Goal: Task Accomplishment & Management: Complete application form

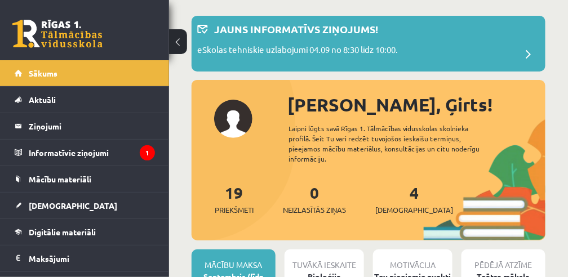
scroll to position [150, 0]
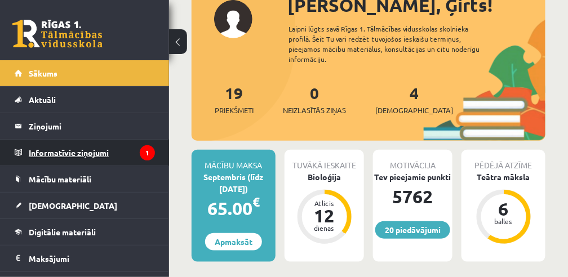
click at [106, 151] on legend "Informatīvie ziņojumi 1" at bounding box center [92, 153] width 126 height 26
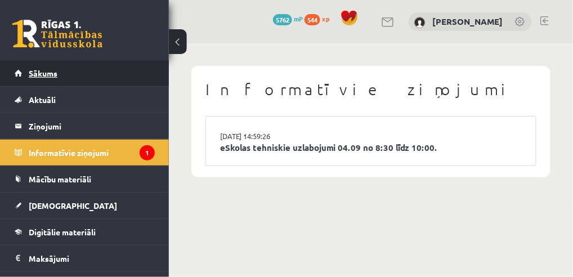
click at [53, 78] on link "Sākums" at bounding box center [85, 73] width 140 height 26
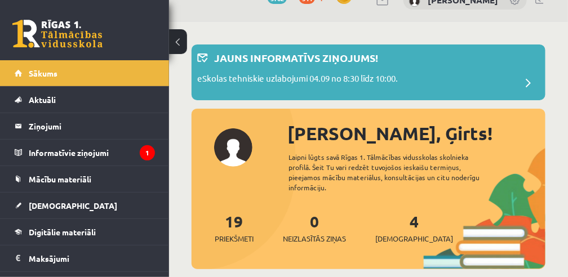
scroll to position [113, 0]
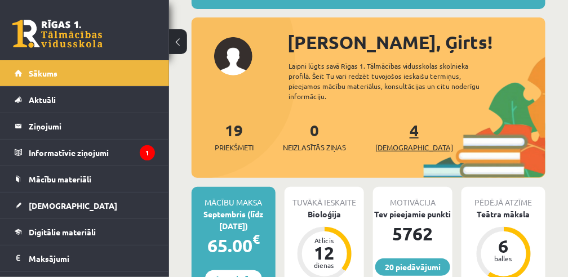
click at [394, 142] on span "[DEMOGRAPHIC_DATA]" at bounding box center [414, 147] width 78 height 11
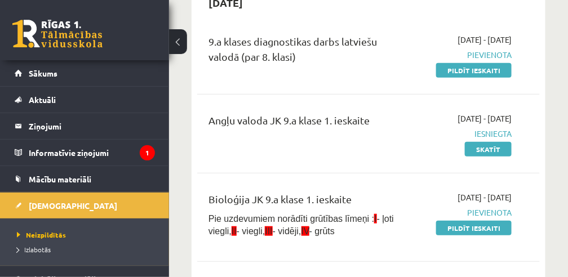
scroll to position [113, 0]
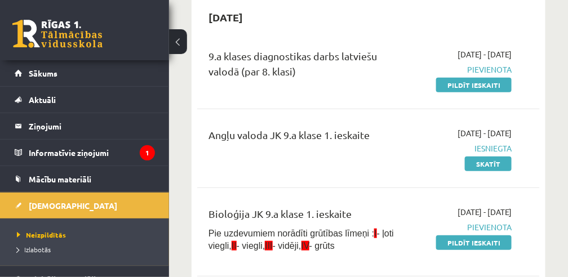
drag, startPoint x: 472, startPoint y: 243, endPoint x: 321, endPoint y: 34, distance: 257.7
click at [472, 243] on link "Pildīt ieskaiti" at bounding box center [473, 242] width 75 height 15
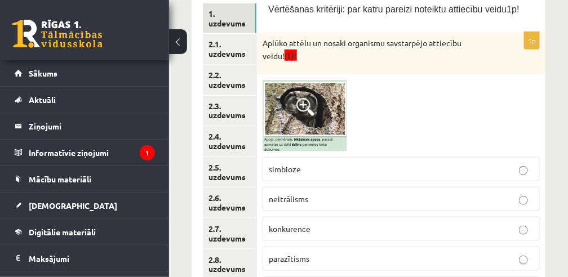
scroll to position [225, 0]
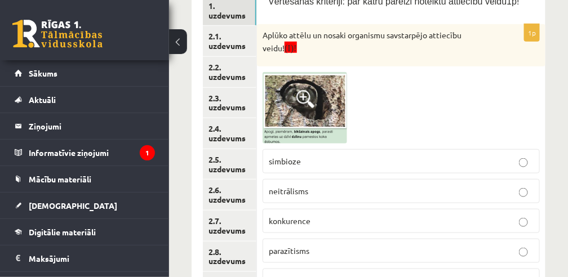
click at [296, 108] on img at bounding box center [304, 108] width 84 height 72
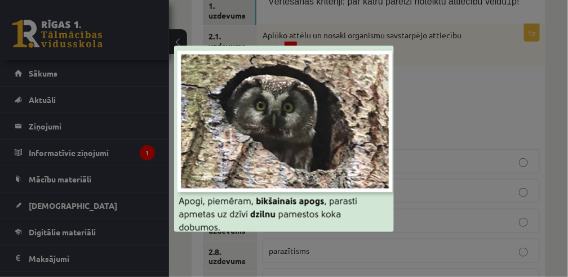
click at [457, 89] on div at bounding box center [284, 138] width 568 height 277
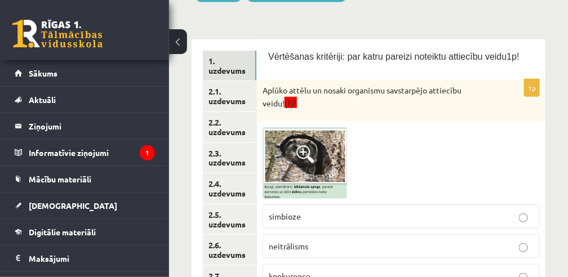
scroll to position [188, 0]
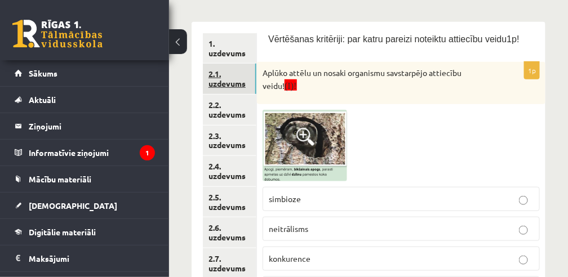
click at [231, 81] on link "2.1. uzdevums" at bounding box center [229, 79] width 53 height 30
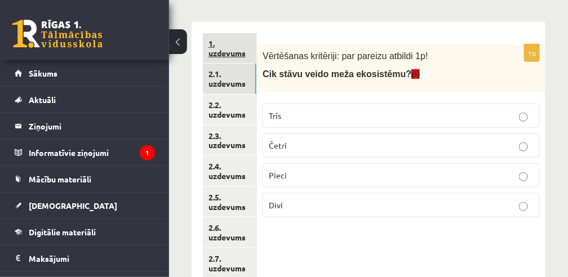
click at [227, 50] on link "1. uzdevums" at bounding box center [229, 48] width 53 height 30
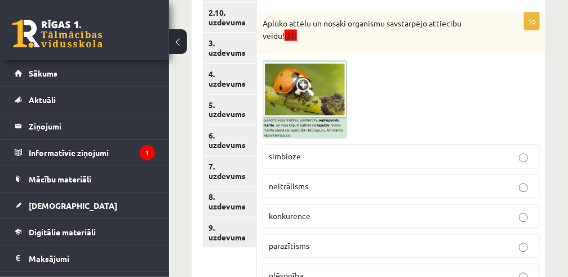
scroll to position [450, 0]
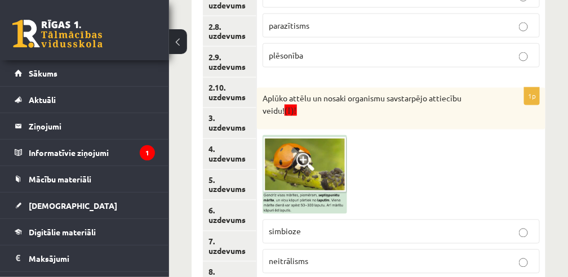
click at [310, 167] on span at bounding box center [305, 162] width 18 height 18
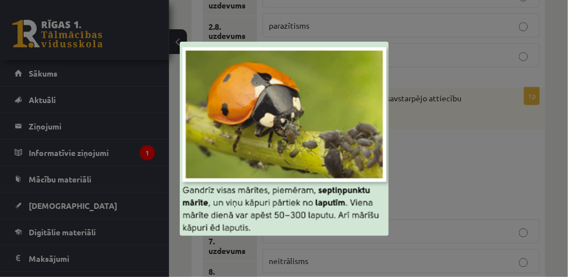
click at [268, 158] on img at bounding box center [284, 139] width 209 height 194
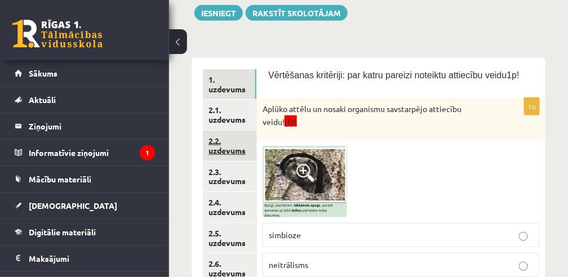
scroll to position [150, 0]
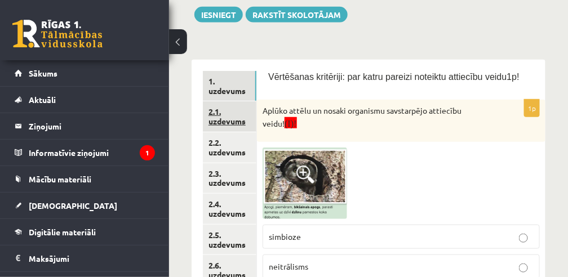
click at [229, 121] on link "2.1. uzdevums" at bounding box center [229, 116] width 53 height 30
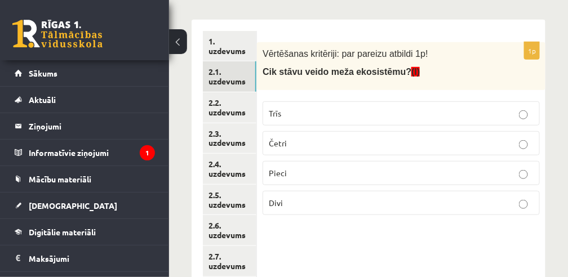
scroll to position [225, 0]
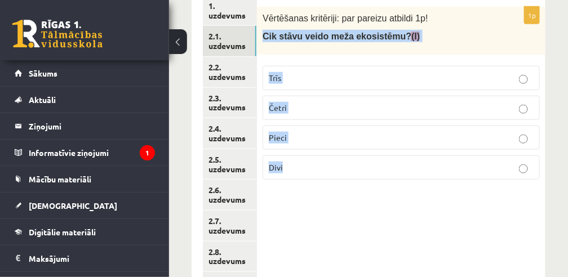
drag, startPoint x: 291, startPoint y: 166, endPoint x: 263, endPoint y: 40, distance: 128.6
click at [263, 40] on div "1p Vērtēšanas kritēriji: par pareizu atbildi 1p! Cik stāvu veido meža ekosistēm…" at bounding box center [401, 98] width 288 height 182
copy div "Cik stāvu veido meža ekosistēmu? (I) Trīs Četri Pieci Divi"
click at [496, 33] on div "Vērtēšanas kritēriji: par pareizu atbildi 1p! Cik stāvu veido meža ekosistēmu? …" at bounding box center [401, 31] width 288 height 48
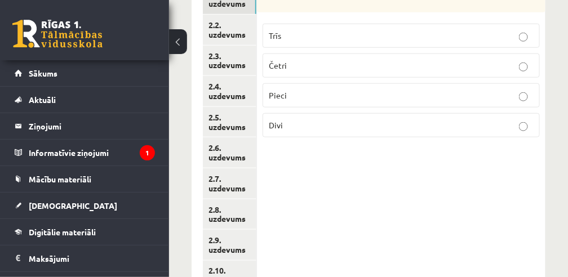
scroll to position [117, 0]
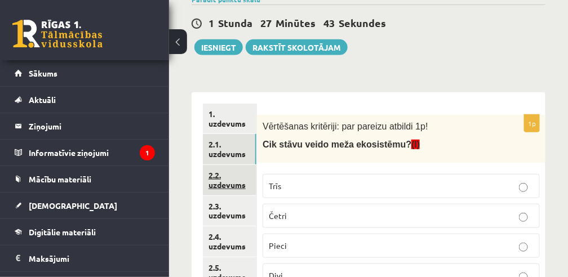
click at [238, 182] on link "2.2. uzdevums" at bounding box center [229, 180] width 53 height 30
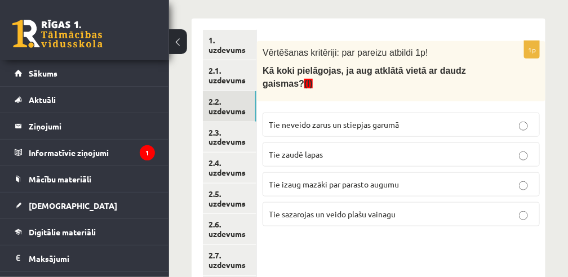
scroll to position [192, 0]
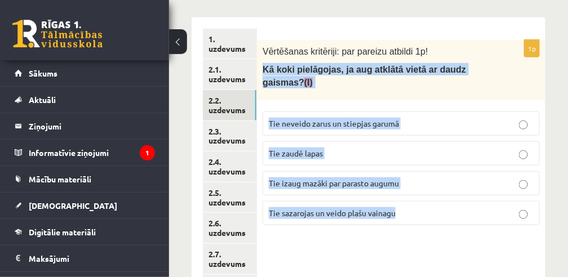
drag, startPoint x: 409, startPoint y: 208, endPoint x: 262, endPoint y: 70, distance: 201.6
click at [262, 70] on div "1p Vērtēšanas kritēriji: par pareizu atbildi 1p! Kā koki pielāgojas, ja aug atk…" at bounding box center [401, 137] width 288 height 194
copy div "Kā koki pielāgojas, ja aug atklātā vietā ar daudz gaismas? (I) Tie neveido zaru…"
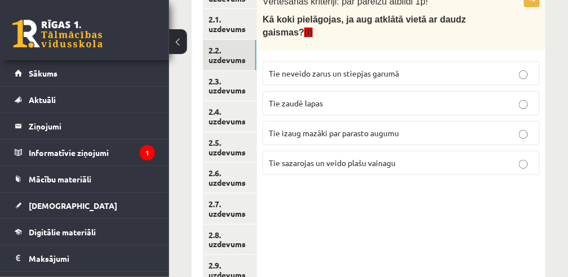
scroll to position [230, 0]
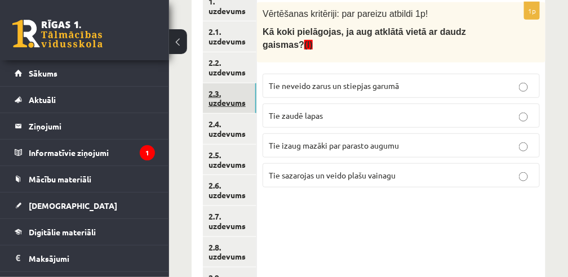
click at [244, 99] on link "2.3. uzdevums" at bounding box center [229, 98] width 53 height 30
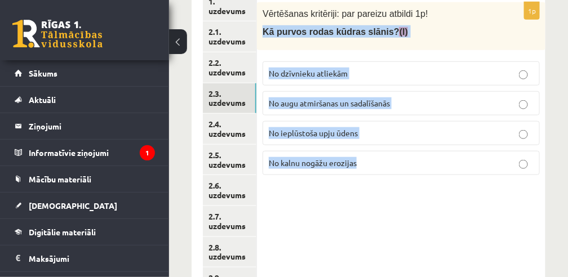
drag, startPoint x: 346, startPoint y: 162, endPoint x: 260, endPoint y: 43, distance: 146.8
click at [260, 43] on div "1p Vērtēšanas kritēriji: par pareizu atbildi 1p! Kā purvos rodas kūdras slānis?…" at bounding box center [401, 93] width 288 height 182
copy div "Kā purvos rodas kūdras slānis? (I) No dzīvnieku atliekām No augu atmiršanas un …"
click at [448, 31] on p "Kā purvos rodas kūdras slānis? (I)" at bounding box center [372, 31] width 221 height 12
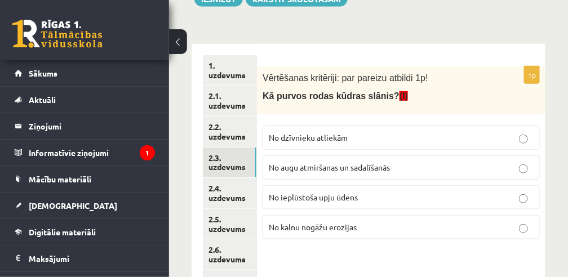
scroll to position [155, 0]
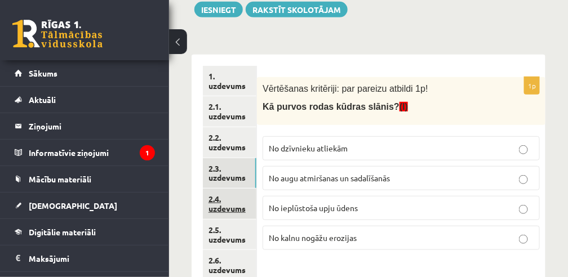
click at [225, 203] on link "2.4. uzdevums" at bounding box center [229, 204] width 53 height 30
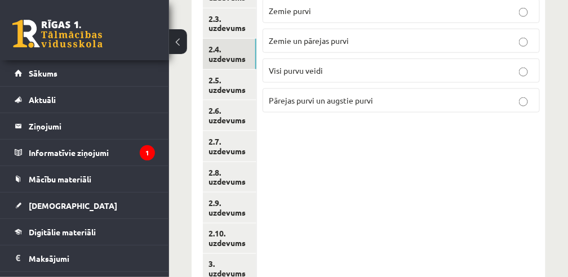
scroll to position [230, 0]
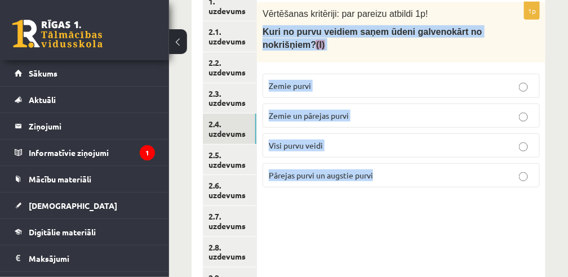
drag, startPoint x: 384, startPoint y: 173, endPoint x: 261, endPoint y: 33, distance: 186.8
click at [261, 33] on div "1p Vērtēšanas kritēriji: par pareizu atbildi 1p! Kuri no purvu veidiem saņem ūd…" at bounding box center [401, 99] width 288 height 194
copy div "Kuri no purvu veidiem saņem ūdeni galvenokārt no nokrišņiem? (I) Zemie purvi Ze…"
click at [482, 48] on p "Kuri no purvu veidiem saņem ūdeni galvenokārt no nokrišņiem? (I)" at bounding box center [372, 37] width 221 height 25
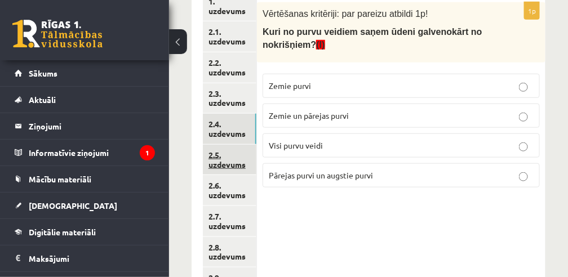
click at [221, 157] on link "2.5. uzdevums" at bounding box center [229, 160] width 53 height 30
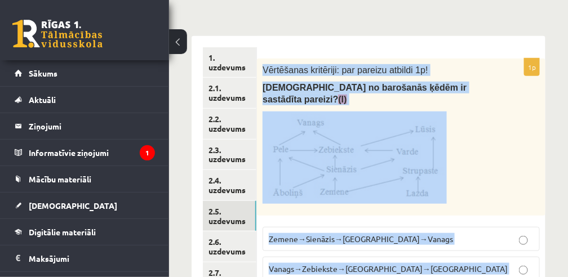
scroll to position [151, 0]
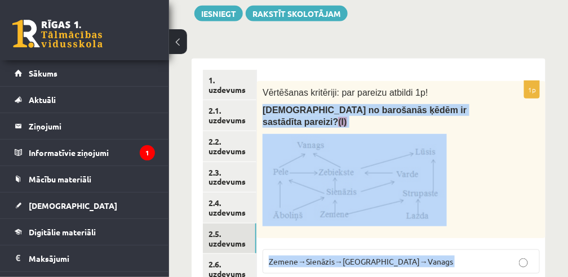
drag, startPoint x: 366, startPoint y: 221, endPoint x: 261, endPoint y: 114, distance: 150.5
click at [261, 114] on div "1p Vērtēšanas kritēriji: par pareizu atbildi 1p! Kura no barošanās ķēdēm ir sas…" at bounding box center [401, 226] width 288 height 291
copy div "Kura no barošanās ķēdēm ir sastādīta pareizi? (I) Zemene→Sienāzis→Zebiekste→Van…"
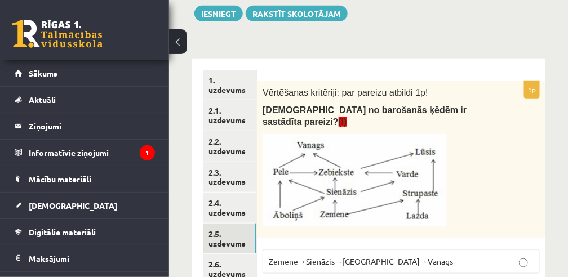
click at [408, 38] on div "Bioloģija JK 9.a klase 1. ieskaite_2025 , Ģirts Jarošs (9.a JK klase) Pie uzdev…" at bounding box center [368, 274] width 399 height 764
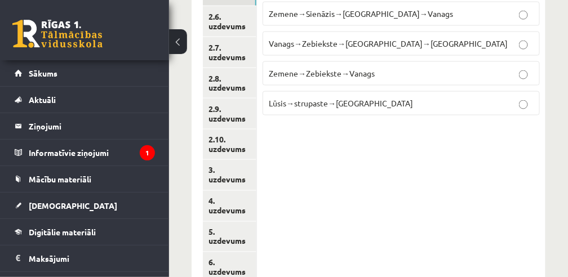
scroll to position [338, 0]
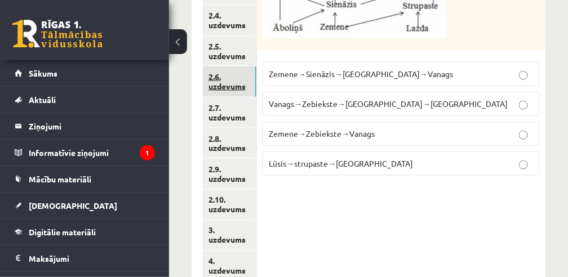
click at [244, 80] on link "2.6. uzdevums" at bounding box center [229, 81] width 53 height 30
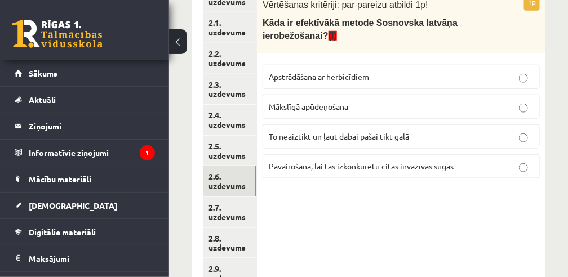
scroll to position [226, 0]
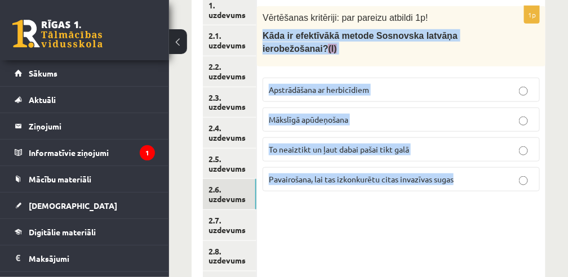
drag, startPoint x: 476, startPoint y: 176, endPoint x: 263, endPoint y: 38, distance: 253.8
click at [263, 38] on div "1p Vērtēšanas kritēriji: par pareizu atbildi 1p! Kāda ir efektīvākā metode Sosn…" at bounding box center [401, 103] width 288 height 194
copy div "Kāda ir efektīvākā metode Sosnovska latvāņa ierobežošanai? (I) Apstrādāšana ar …"
click at [441, 56] on div "Vērtēšanas kritēriji: par pareizu atbildi 1p! Kāda ir efektīvākā metode Sosnovs…" at bounding box center [401, 36] width 288 height 60
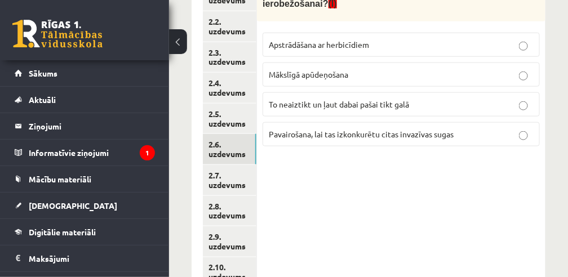
scroll to position [264, 0]
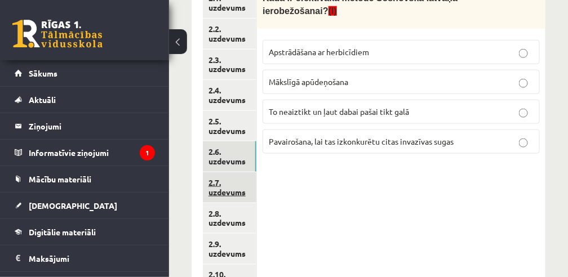
click at [234, 184] on link "2.7. uzdevums" at bounding box center [229, 187] width 53 height 30
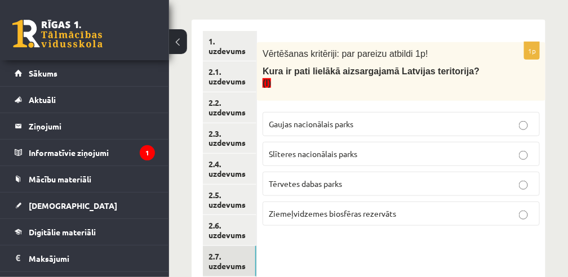
scroll to position [188, 0]
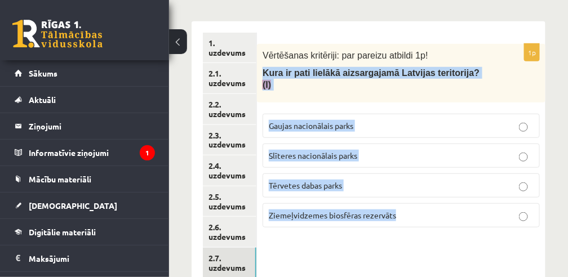
drag, startPoint x: 405, startPoint y: 199, endPoint x: 261, endPoint y: 78, distance: 188.7
click at [261, 78] on div "1p Vērtēšanas kritēriji: par pareizu atbildi 1p! Kura ir pati lielākā aizsargaj…" at bounding box center [401, 140] width 288 height 193
copy div "Kura ir pati lielākā aizsargajamā Latvijas teritorija? (I) Gaujas nacionālais p…"
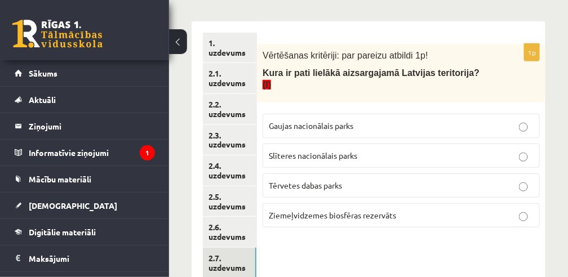
click at [373, 33] on form "1p Vērtēšanas kritēriji: par pareizu atbildi 1p! Kura ir pati lielākā aizsargaj…" at bounding box center [401, 135] width 266 height 204
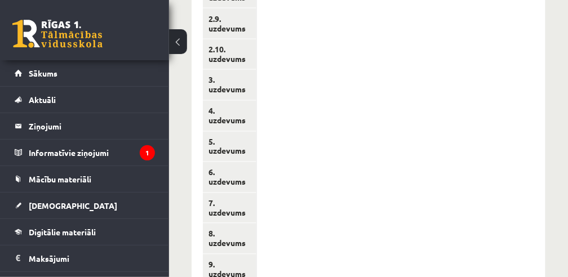
scroll to position [376, 0]
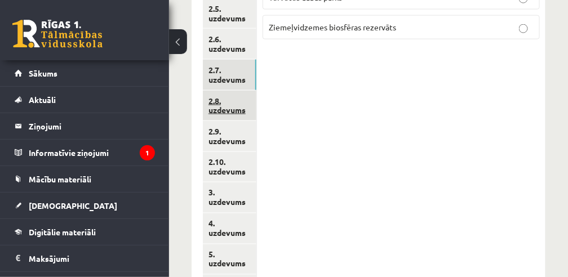
click at [224, 105] on link "2.8. uzdevums" at bounding box center [229, 106] width 53 height 30
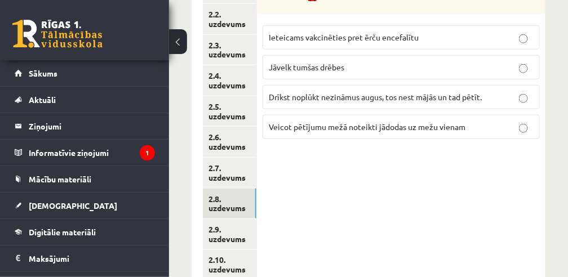
scroll to position [226, 0]
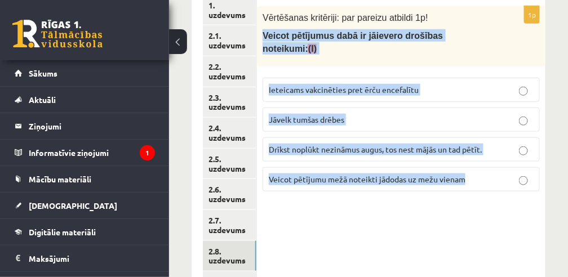
drag, startPoint x: 469, startPoint y: 163, endPoint x: 258, endPoint y: 38, distance: 244.1
click at [258, 38] on div "1p Vērtēšanas kritēriji: par pareizu atbildi 1p! Veicot pētījumus dabā ir jāiev…" at bounding box center [401, 103] width 288 height 194
copy div "Veicot pētījumus dabā ir jāievero drošības noteikumi: (I) Ieteicams vakcinēties…"
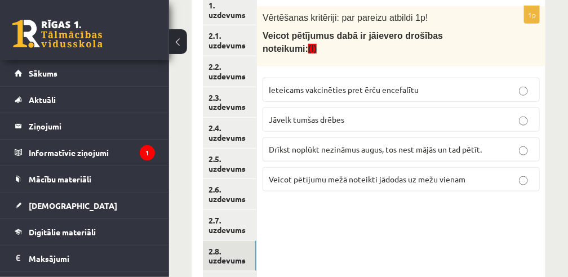
click at [496, 20] on div "Vērtēšanas kritēriji: par pareizu atbildi 1p! Veicot pētījumus dabā ir jāievero…" at bounding box center [401, 36] width 288 height 60
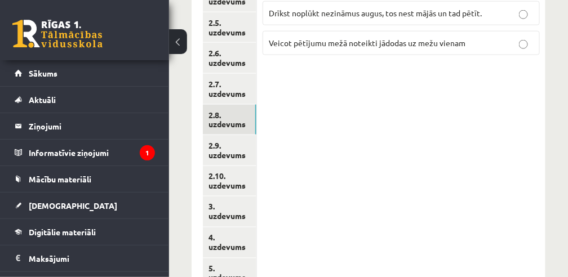
scroll to position [376, 0]
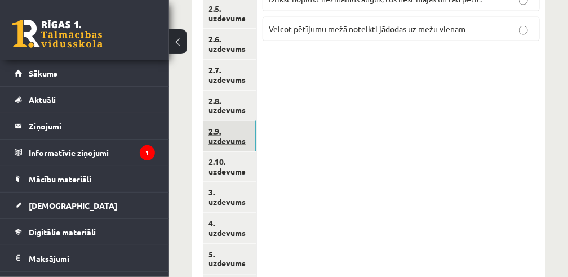
click at [227, 139] on link "2.9. uzdevums" at bounding box center [229, 136] width 53 height 30
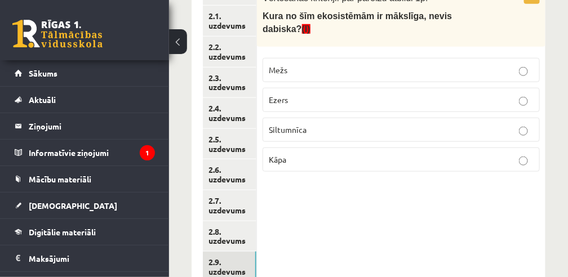
scroll to position [188, 0]
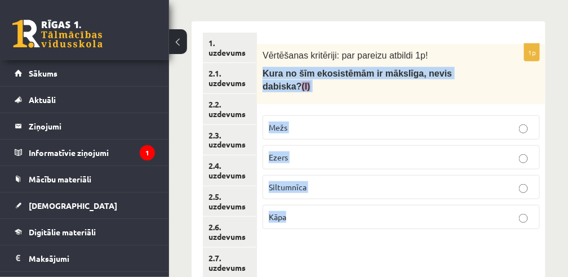
drag, startPoint x: 296, startPoint y: 201, endPoint x: 262, endPoint y: 70, distance: 135.5
click at [262, 70] on div "1p Vērtēšanas kritēriji: par pareizu atbildi 1p! Kura no šīm ekosistēmām ir māk…" at bounding box center [401, 141] width 288 height 194
copy div "Kura no šīm ekosistēmām ir mākslīga, nevis dabiska? (I) Mežs Ezers Siltumnīca K…"
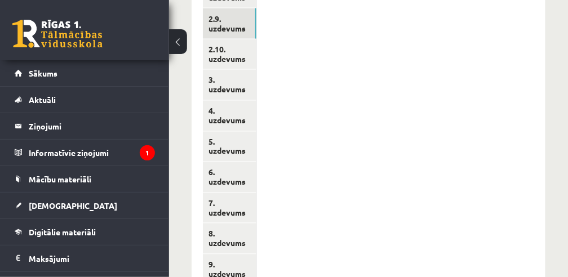
scroll to position [451, 0]
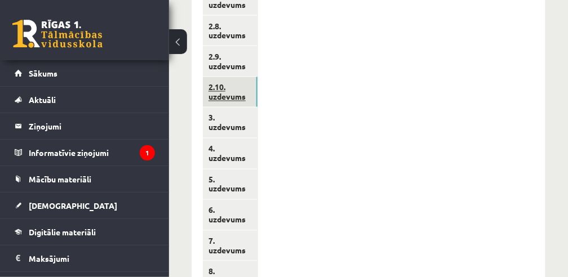
click at [234, 90] on link "2.10. uzdevums" at bounding box center [230, 92] width 55 height 30
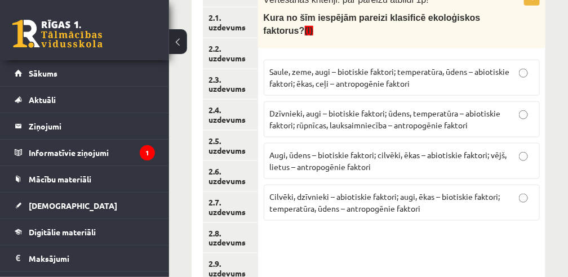
scroll to position [226, 0]
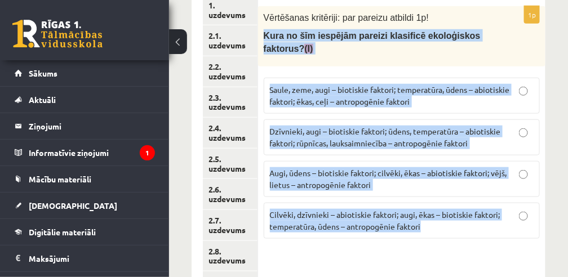
drag, startPoint x: 424, startPoint y: 220, endPoint x: 260, endPoint y: 38, distance: 244.8
click at [260, 38] on div "1p Vērtēšanas kritēriji: par pareizu atbildi 1p! Kura no šīm iespējām pareizi k…" at bounding box center [401, 127] width 287 height 242
copy div "Kura no šīm iespējām pareizi klasificē ekoloģiskos faktorus? (I) Saule, zeme, a…"
click at [482, 40] on p "Kura no šīm iespējām pareizi klasificē ekoloģiskos faktorus? (I)" at bounding box center [374, 41] width 220 height 25
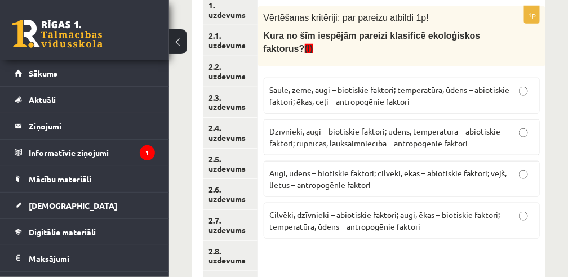
click at [485, 22] on div "Vērtēšanas kritēriji: par pareizu atbildi 1p! Kura no šīm iespējām pareizi klas…" at bounding box center [401, 36] width 287 height 60
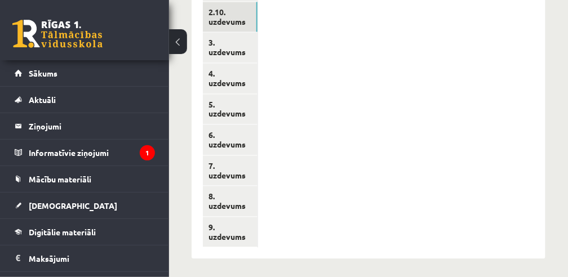
scroll to position [489, 0]
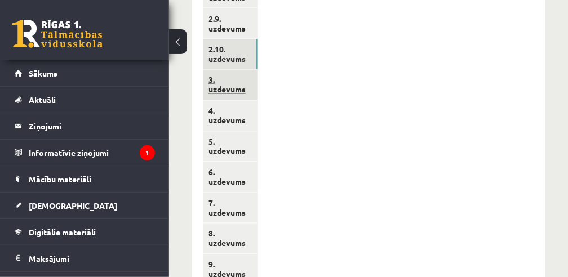
click at [237, 84] on link "3. uzdevums" at bounding box center [230, 85] width 55 height 30
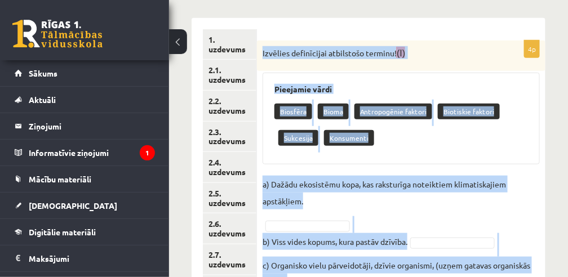
scroll to position [127, 0]
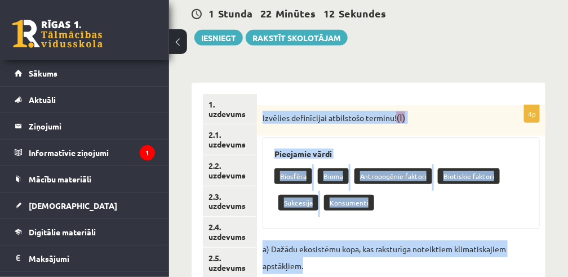
drag, startPoint x: 366, startPoint y: 233, endPoint x: 260, endPoint y: 118, distance: 156.2
click at [260, 118] on div "4p Izvēlies definīcijai atbilstošo terminu! (I) Pieejamie vārdi Biosfēra Bioma …" at bounding box center [401, 265] width 288 height 320
click at [462, 119] on p "Izvēlies definīcijai atbilstošo terminu! (I)" at bounding box center [372, 117] width 221 height 13
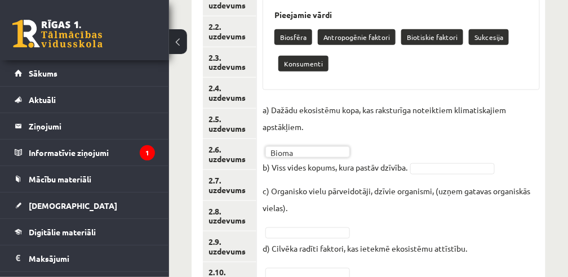
scroll to position [277, 0]
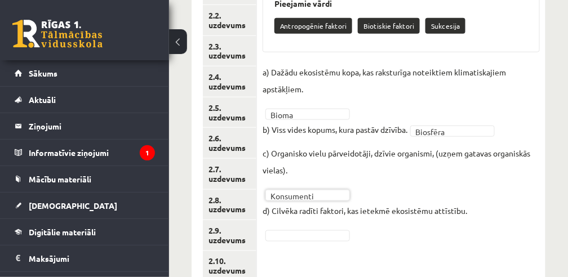
drag, startPoint x: 310, startPoint y: 238, endPoint x: 306, endPoint y: 230, distance: 8.8
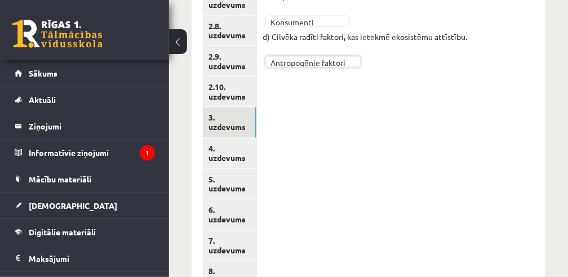
scroll to position [465, 0]
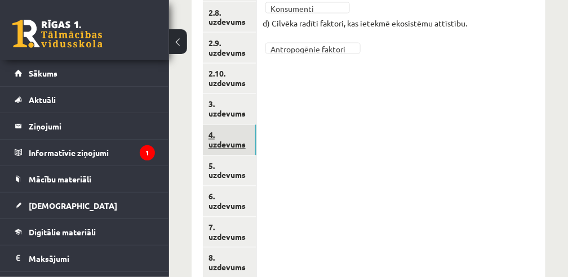
click at [242, 138] on link "4. uzdevums" at bounding box center [229, 140] width 53 height 30
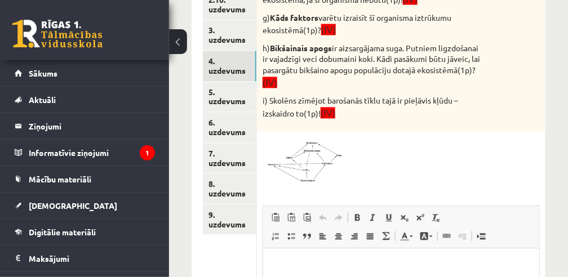
scroll to position [539, 0]
click at [313, 163] on span at bounding box center [305, 163] width 18 height 18
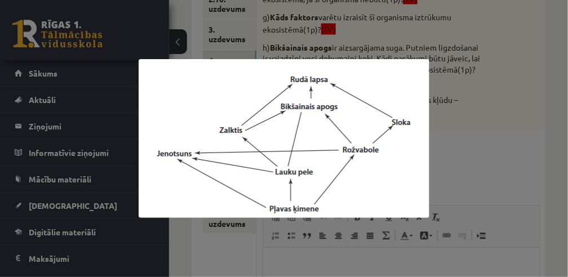
click at [502, 154] on div at bounding box center [284, 138] width 568 height 277
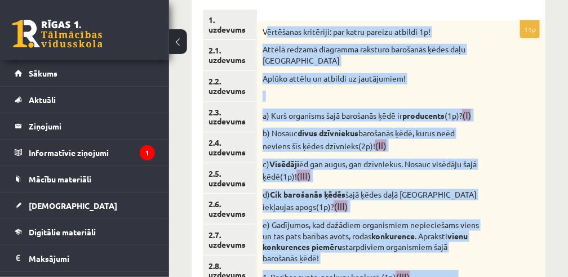
scroll to position [208, 0]
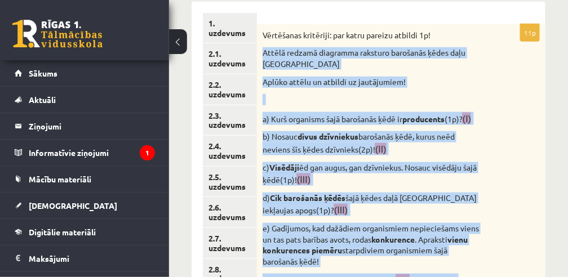
drag, startPoint x: 358, startPoint y: 188, endPoint x: 263, endPoint y: 48, distance: 169.0
click at [263, 48] on div "Vērtēšanas kritēriji: par katru pareizu atbildi 1p! Attēlā redzamā diagramma ra…" at bounding box center [401, 243] width 288 height 439
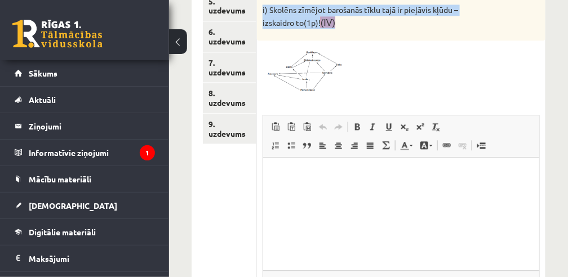
scroll to position [658, 0]
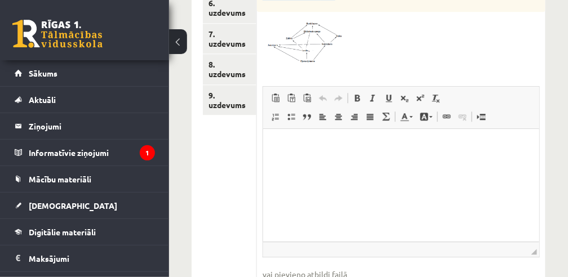
click at [315, 53] on img at bounding box center [304, 40] width 84 height 46
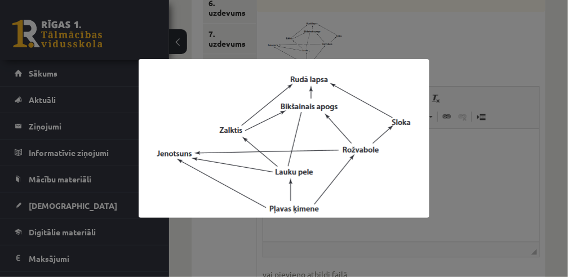
click at [408, 41] on div at bounding box center [284, 138] width 568 height 277
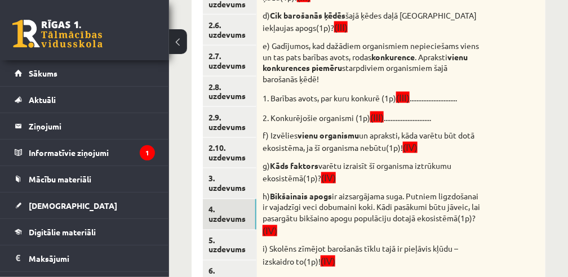
scroll to position [283, 0]
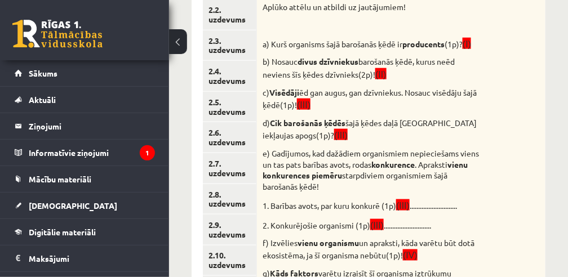
click at [429, 206] on p "1. Barības avots, par kuru konkurē (1p) (III) ............................" at bounding box center [372, 205] width 221 height 13
click at [436, 203] on p "1. Barības avots, par kuru konkurē (1p) (III) ............................" at bounding box center [372, 205] width 221 height 13
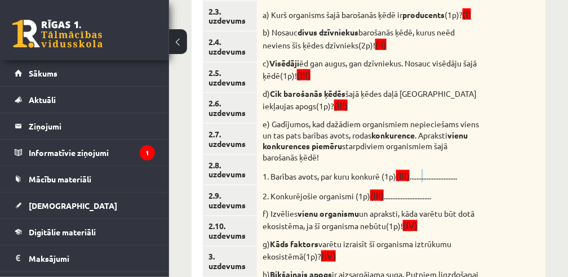
scroll to position [358, 0]
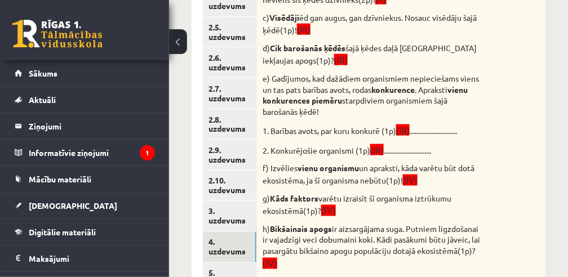
click at [449, 126] on p "1. Barības avots, par kuru konkurē (1p) (III) ............................" at bounding box center [372, 130] width 221 height 13
click at [449, 127] on p "1. Barības avots, par kuru konkurē (1p) (III) ............................" at bounding box center [372, 130] width 221 height 13
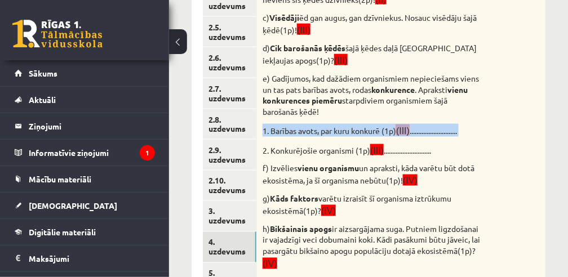
click at [450, 129] on p "1. Barības avots, par kuru konkurē (1p) (III) ............................" at bounding box center [372, 130] width 221 height 13
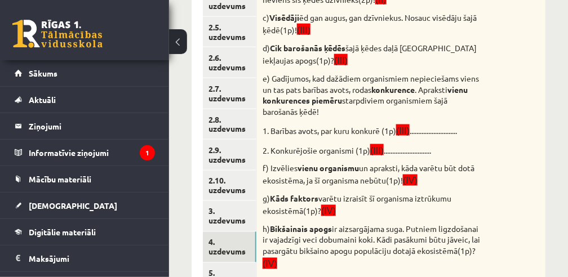
drag, startPoint x: 450, startPoint y: 129, endPoint x: 472, endPoint y: 142, distance: 25.5
click at [472, 142] on div "Vērtēšanas kritēriji: par katru pareizu atbildi 1p! Attēlā redzamā diagramma ra…" at bounding box center [401, 93] width 288 height 439
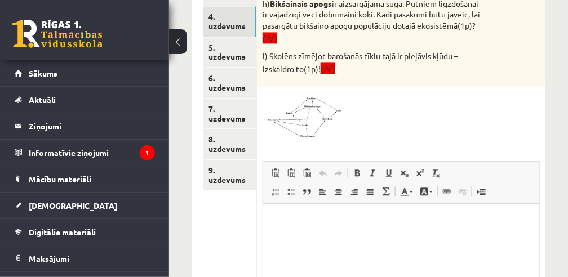
scroll to position [621, 0]
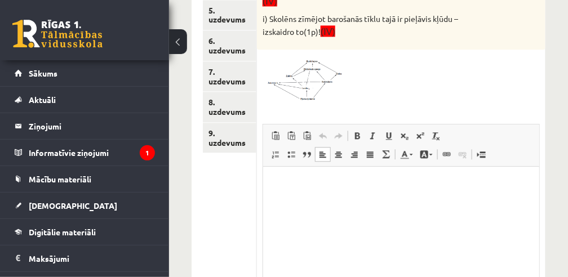
click at [273, 179] on html at bounding box center [401, 184] width 276 height 34
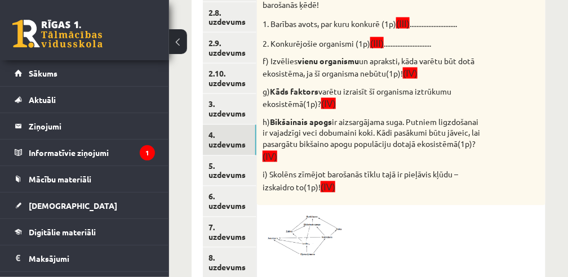
scroll to position [433, 0]
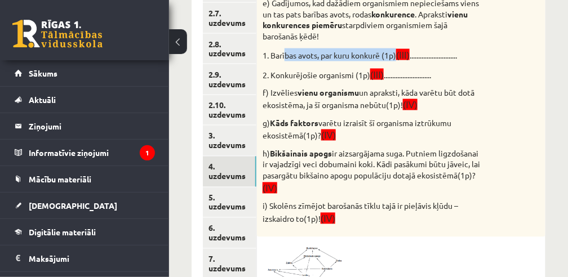
drag, startPoint x: 391, startPoint y: 54, endPoint x: 279, endPoint y: 53, distance: 112.1
click at [279, 53] on p "1. Barības avots, par kuru konkurē (1p) (III) ............................" at bounding box center [372, 54] width 221 height 13
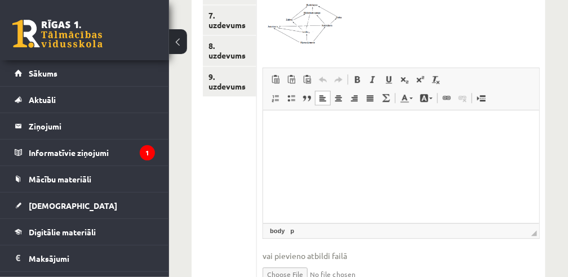
scroll to position [695, 0]
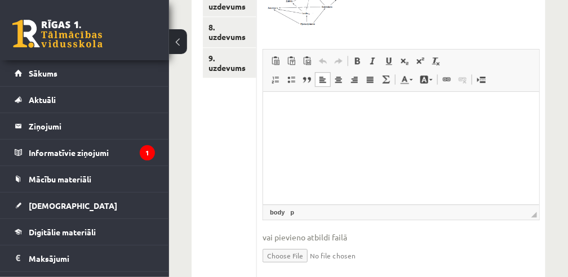
click at [278, 111] on p "Bagātinātā teksta redaktors, wiswyg-editor-user-answer-47024995044260" at bounding box center [400, 109] width 253 height 12
click at [300, 115] on span "Ielīmēt" at bounding box center [307, 113] width 32 height 16
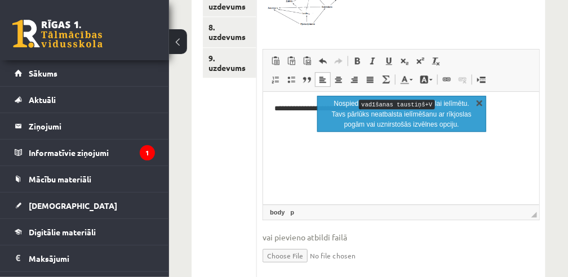
click at [483, 102] on link "X" at bounding box center [479, 102] width 11 height 11
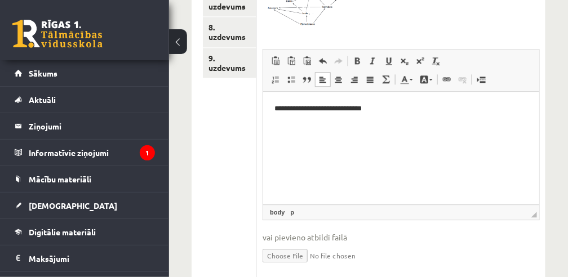
click at [389, 108] on p "**********" at bounding box center [401, 109] width 254 height 12
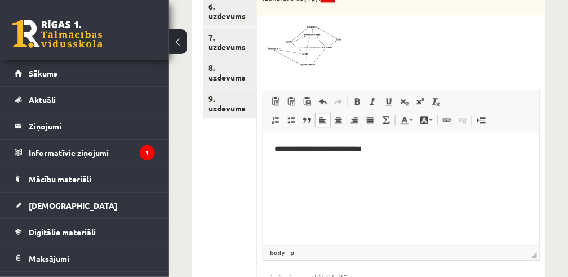
scroll to position [733, 0]
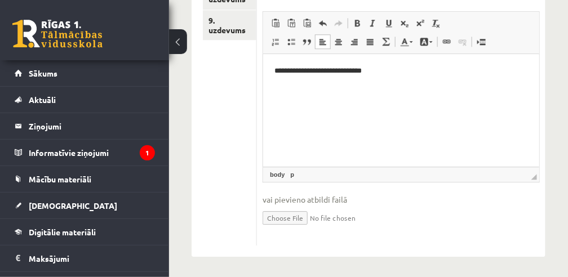
click at [389, 72] on p "**********" at bounding box center [401, 71] width 254 height 12
click at [280, 70] on p "Bagātinātā teksta redaktors, wiswyg-editor-user-answer-47024995044260" at bounding box center [400, 71] width 253 height 12
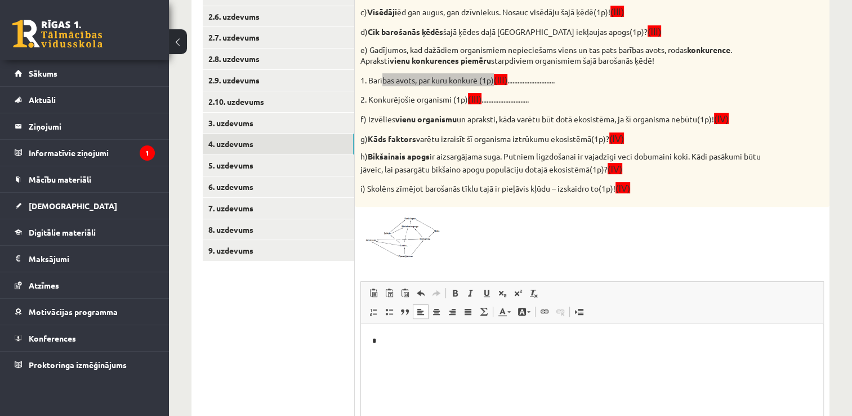
scroll to position [362, 0]
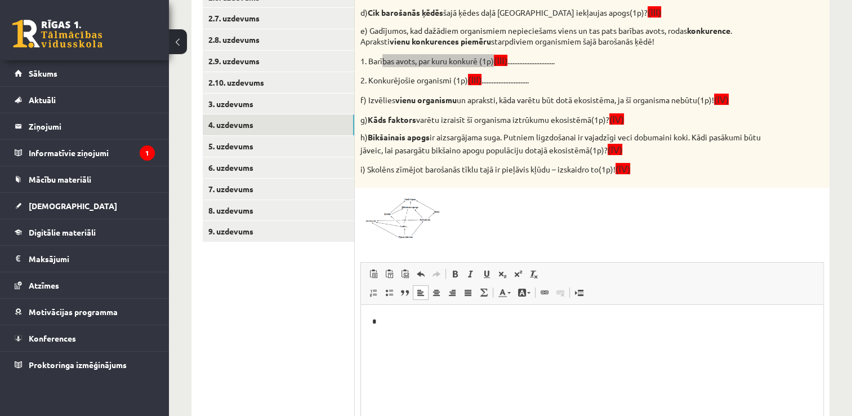
click at [431, 276] on p "*" at bounding box center [592, 321] width 440 height 12
click at [567, 73] on p "2. Konkurējošie organismi (1p) (III) ............................" at bounding box center [563, 79] width 407 height 13
click at [382, 276] on html "*" at bounding box center [592, 321] width 462 height 34
click at [408, 276] on span "Ielīmēt" at bounding box center [413, 327] width 32 height 16
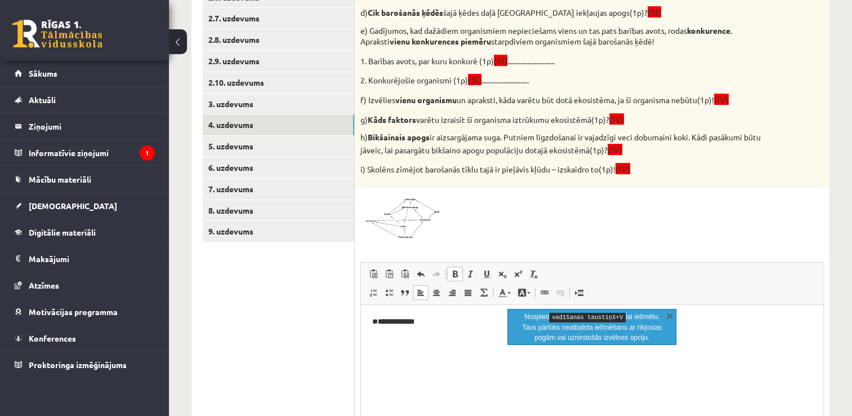
click at [472, 276] on html "**********" at bounding box center [592, 321] width 462 height 34
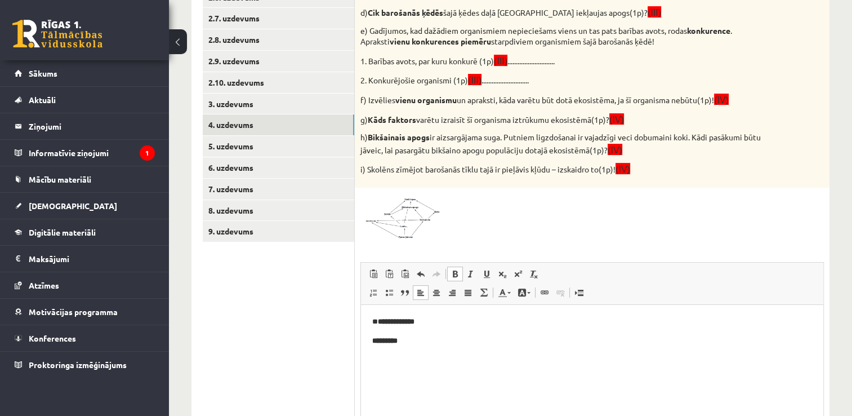
click at [377, 276] on p "**********" at bounding box center [592, 321] width 440 height 12
click at [377, 276] on b "**********" at bounding box center [395, 320] width 37 height 7
click at [391, 276] on p "**" at bounding box center [592, 340] width 440 height 12
click at [411, 276] on span "Ielīmēt" at bounding box center [417, 349] width 32 height 16
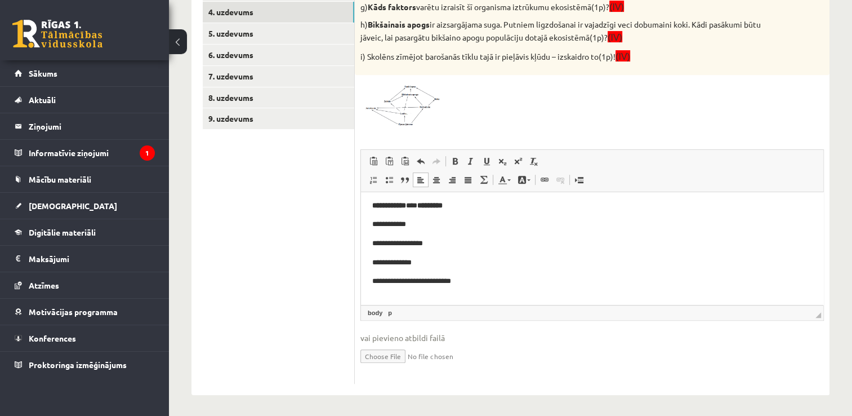
scroll to position [23, 0]
click at [405, 276] on span "Ielīmēt" at bounding box center [411, 303] width 32 height 16
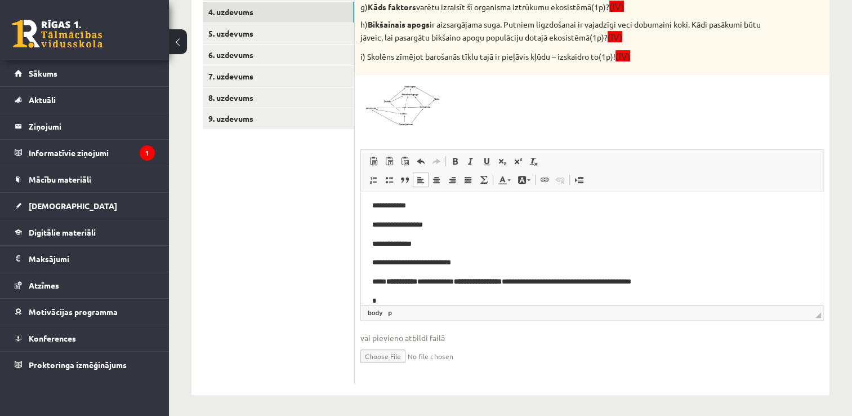
scroll to position [42, 0]
click at [424, 276] on span "Ielīmēt" at bounding box center [426, 305] width 32 height 16
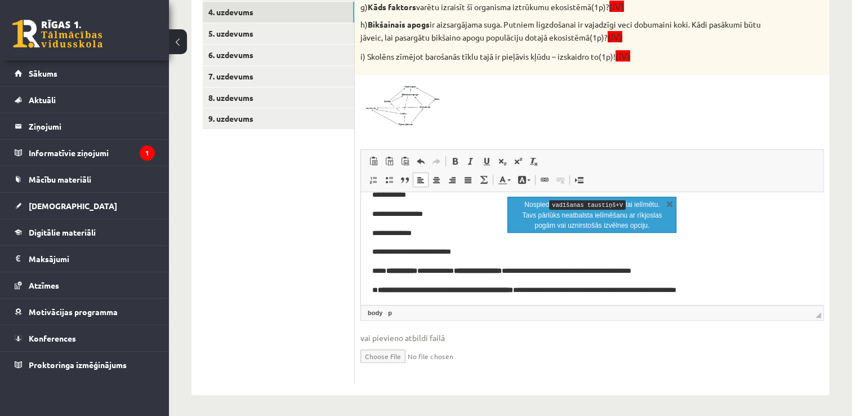
scroll to position [55, 0]
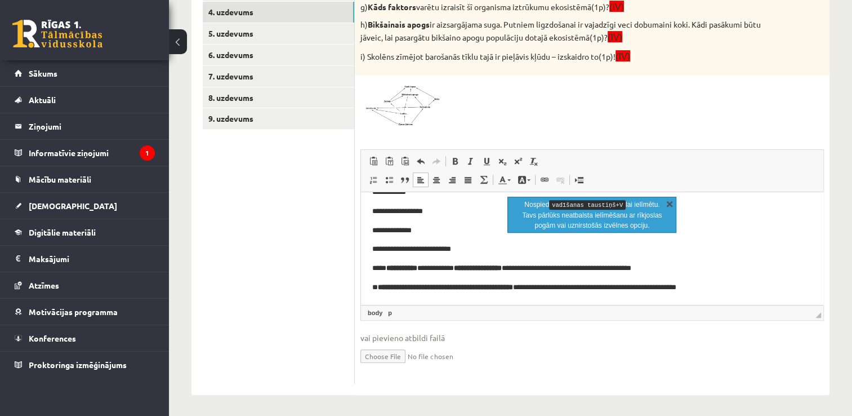
click at [567, 202] on link "X" at bounding box center [669, 203] width 11 height 11
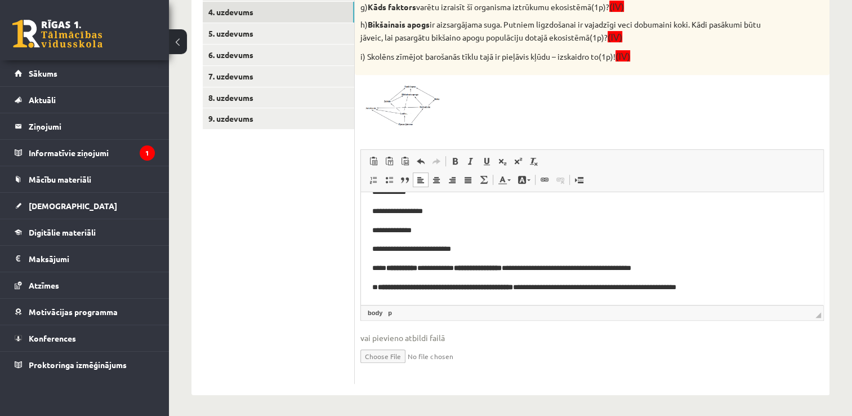
scroll to position [61, 0]
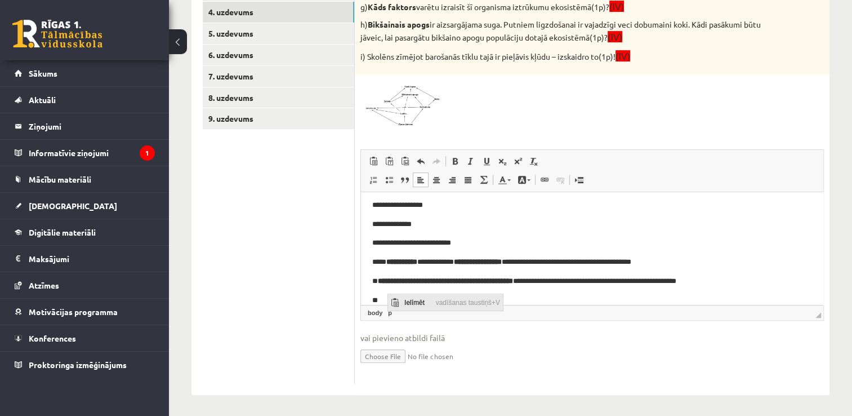
click at [414, 276] on span "Ielīmēt" at bounding box center [417, 301] width 32 height 16
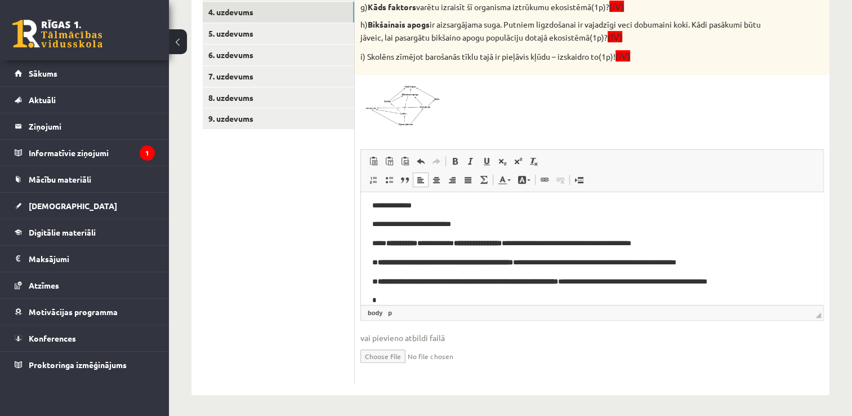
scroll to position [80, 0]
click at [422, 276] on span "Ielīmēt" at bounding box center [412, 302] width 32 height 16
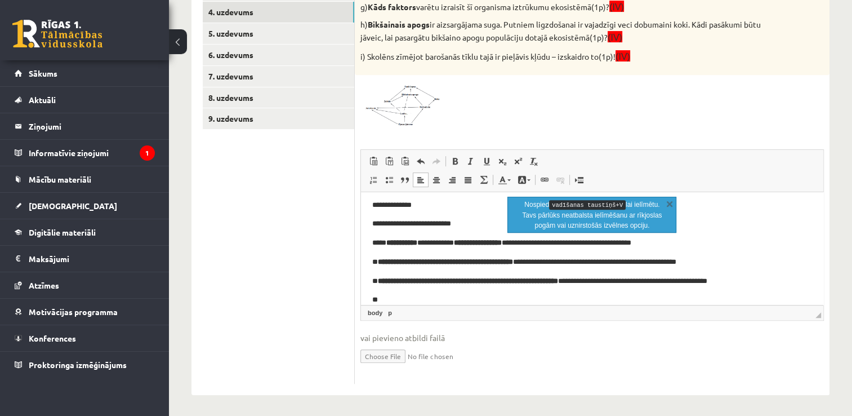
scroll to position [91, 0]
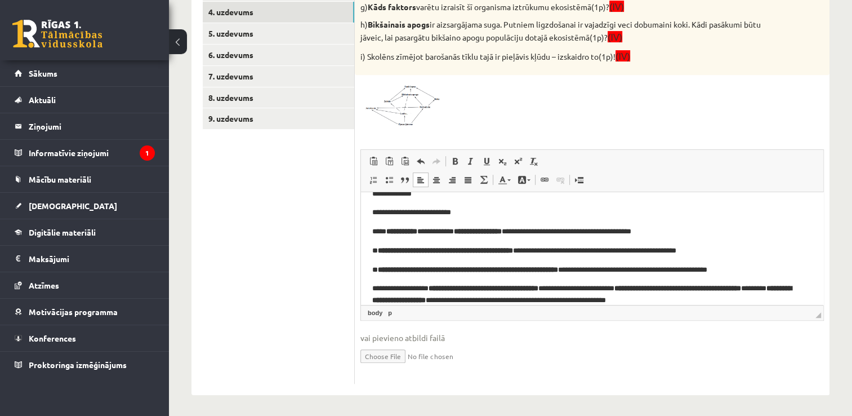
click at [414, 105] on img at bounding box center [402, 104] width 84 height 46
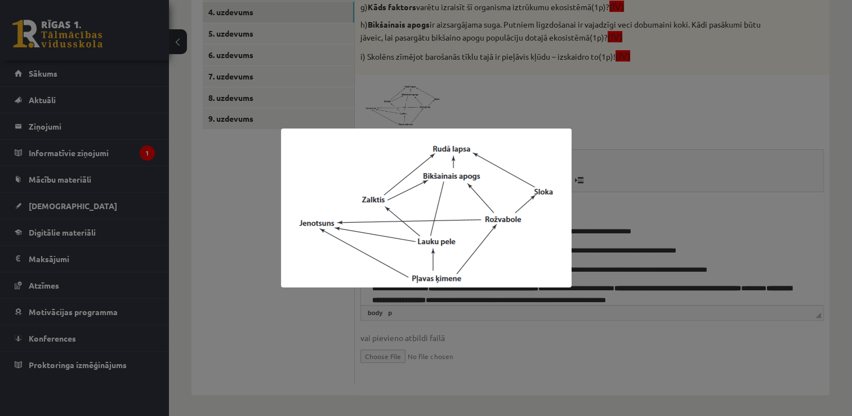
click at [567, 99] on div at bounding box center [426, 208] width 852 height 416
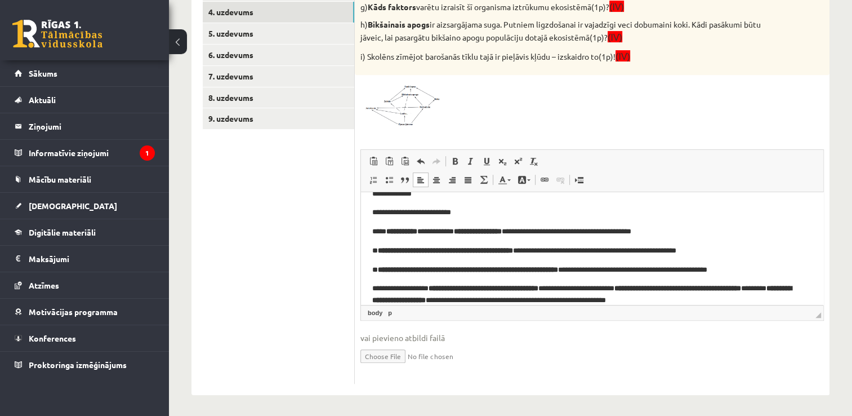
click at [403, 111] on span at bounding box center [403, 108] width 18 height 18
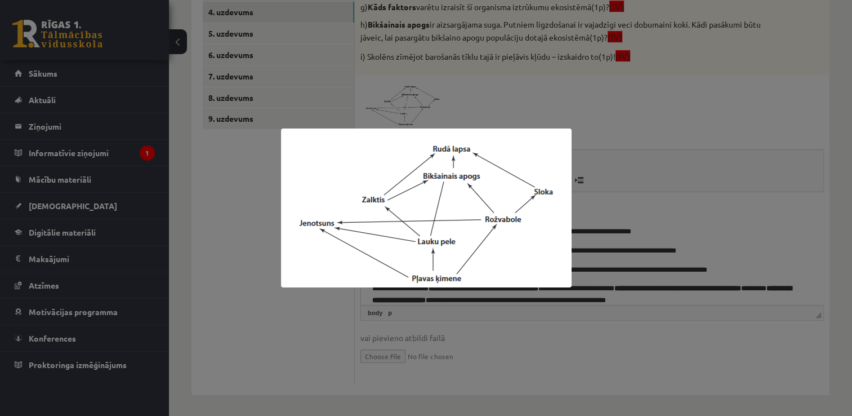
click at [556, 88] on div at bounding box center [426, 208] width 852 height 416
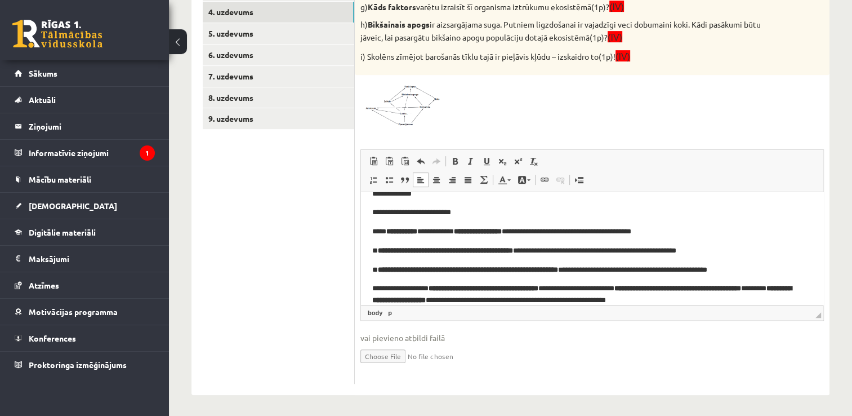
click at [421, 99] on img at bounding box center [402, 104] width 84 height 46
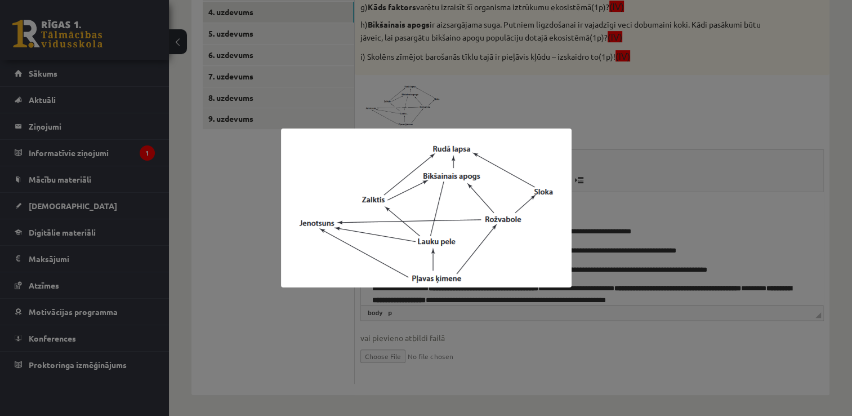
click at [517, 100] on div at bounding box center [426, 208] width 852 height 416
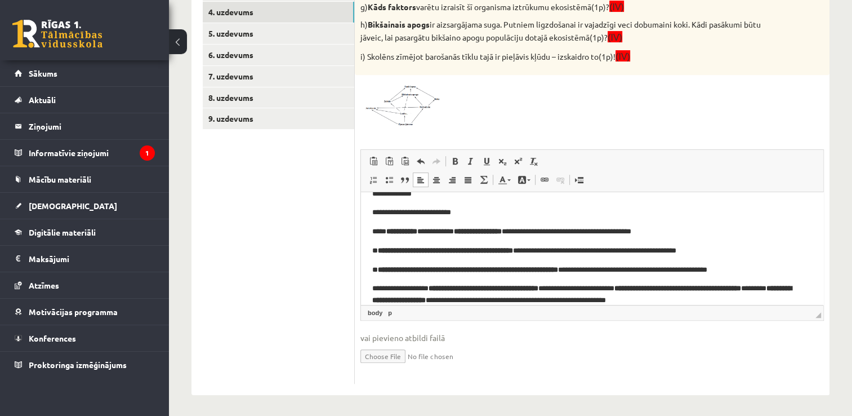
scroll to position [104, 0]
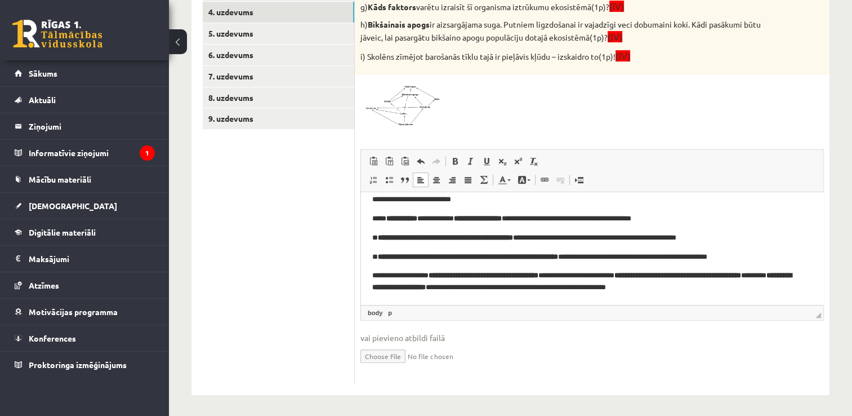
click at [411, 111] on span at bounding box center [403, 108] width 18 height 18
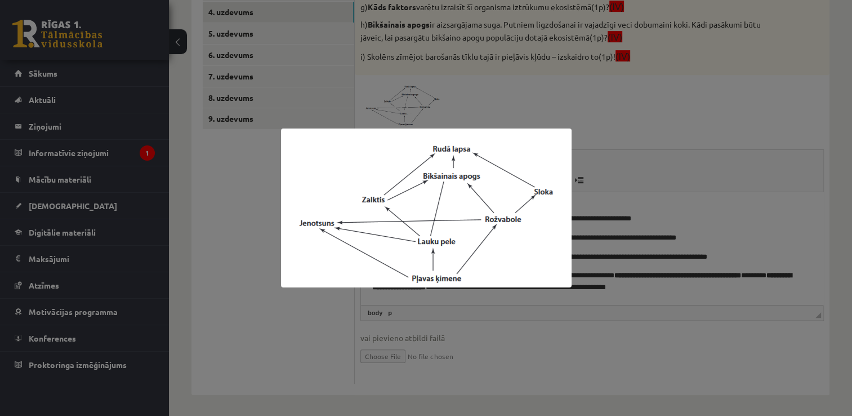
drag, startPoint x: 524, startPoint y: 346, endPoint x: 527, endPoint y: 337, distance: 9.3
click at [524, 276] on div at bounding box center [426, 208] width 852 height 416
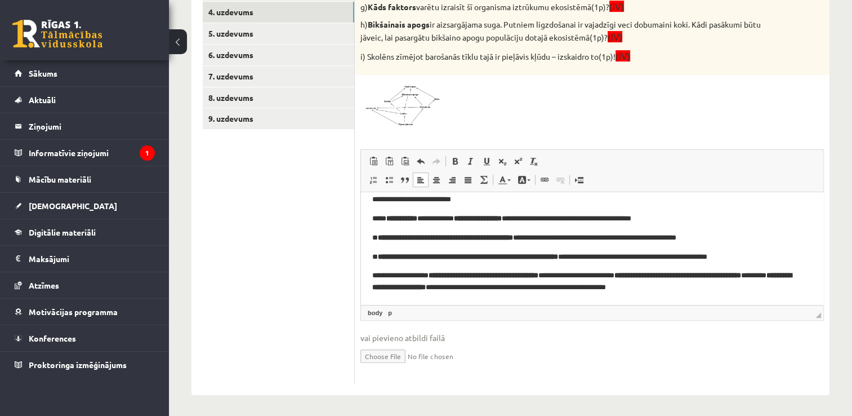
scroll to position [48, 0]
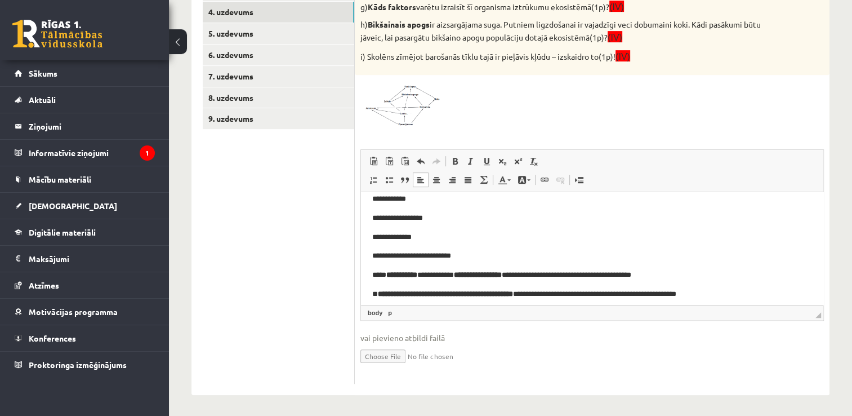
drag, startPoint x: 683, startPoint y: 274, endPoint x: 686, endPoint y: 266, distance: 9.1
click at [567, 266] on body "**********" at bounding box center [592, 252] width 440 height 194
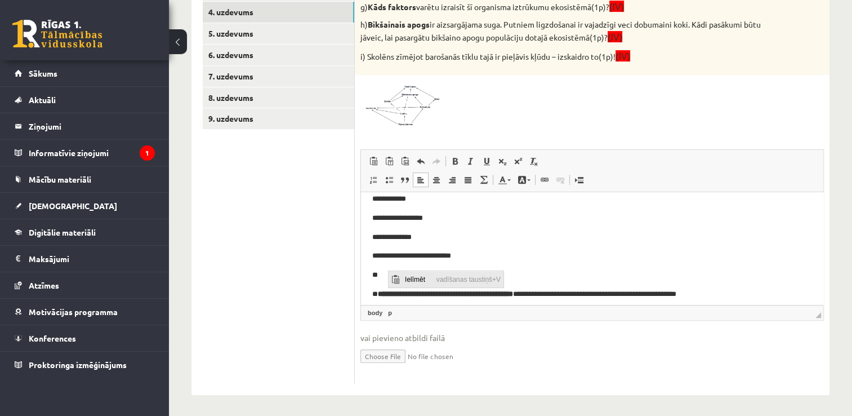
click at [415, 276] on span "Ielīmēt" at bounding box center [417, 278] width 32 height 16
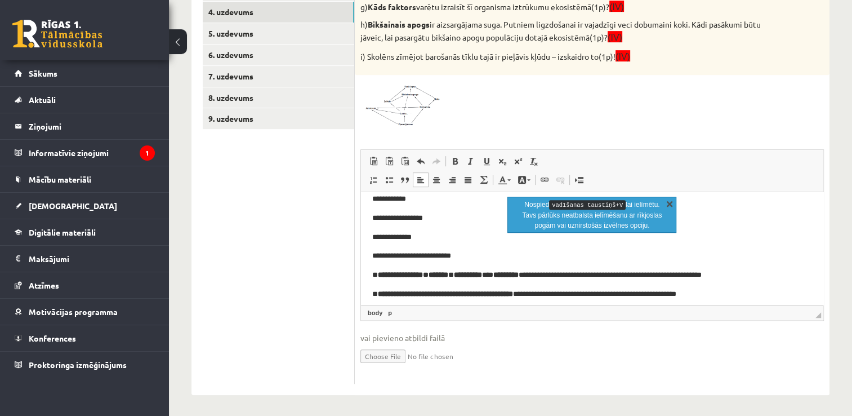
click at [567, 202] on link "X" at bounding box center [669, 203] width 11 height 11
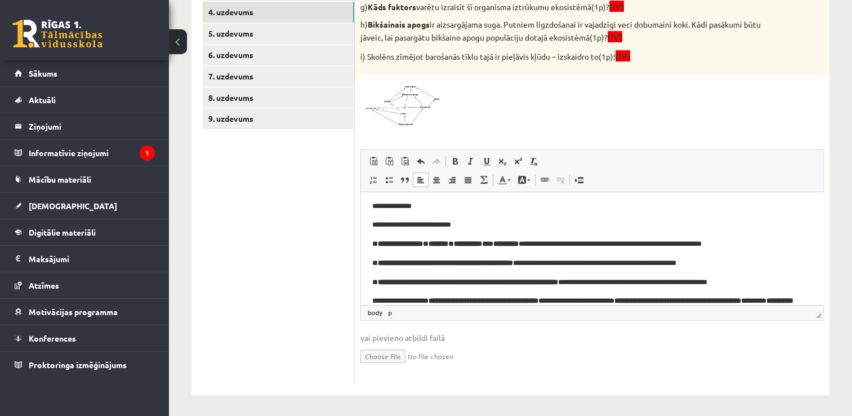
scroll to position [104, 0]
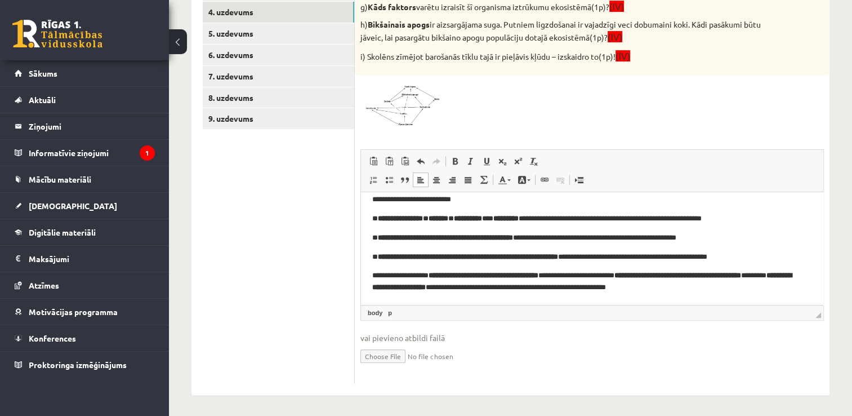
click at [567, 276] on p "**********" at bounding box center [587, 281] width 431 height 24
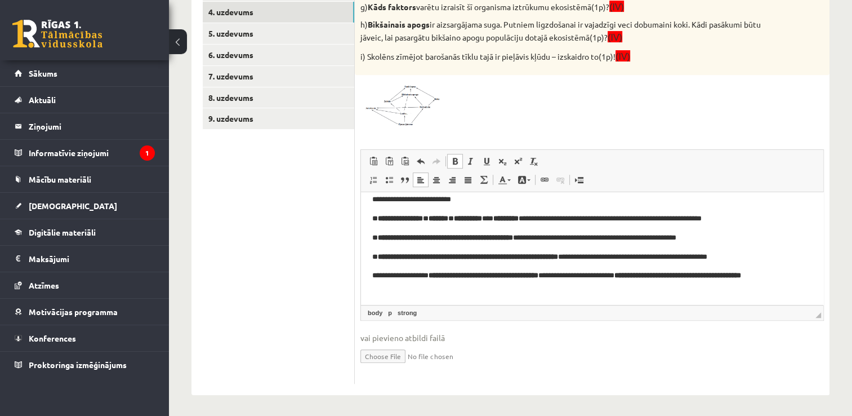
scroll to position [92, 0]
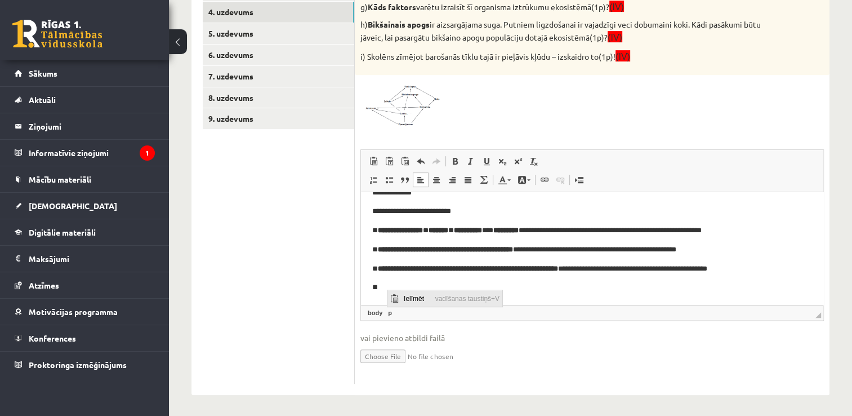
click at [422, 276] on span "Ielīmēt" at bounding box center [416, 297] width 32 height 16
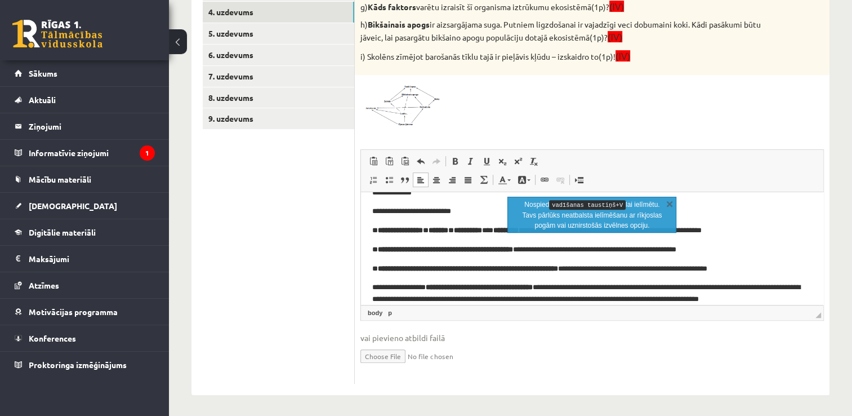
scroll to position [103, 0]
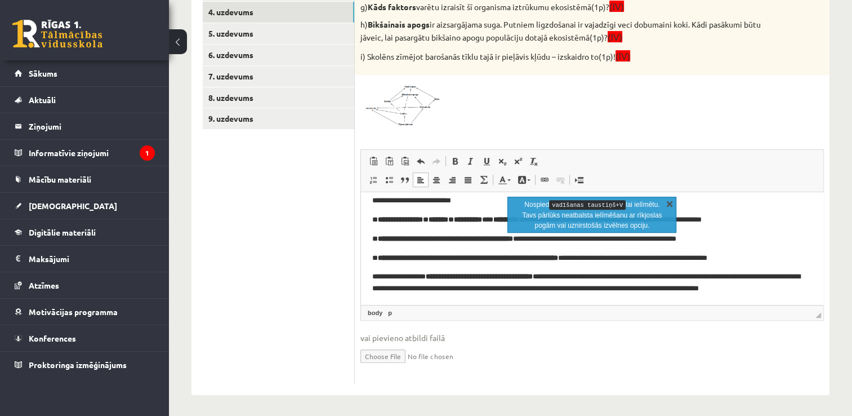
drag, startPoint x: 322, startPoint y: 11, endPoint x: 672, endPoint y: 199, distance: 398.1
click at [567, 199] on link "X" at bounding box center [669, 203] width 11 height 11
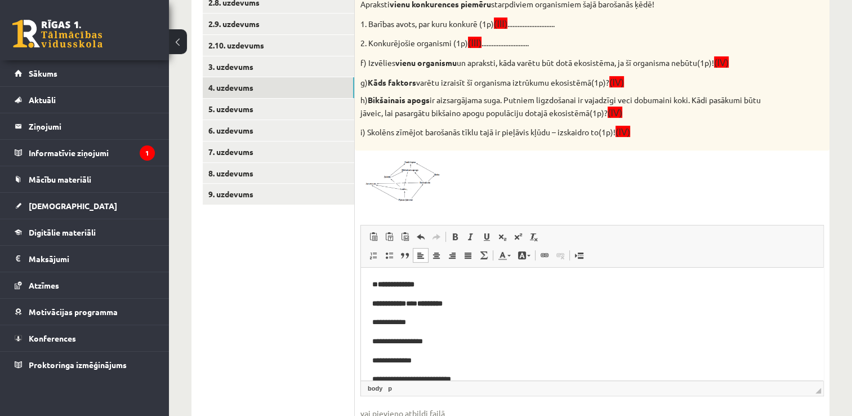
scroll to position [305, 0]
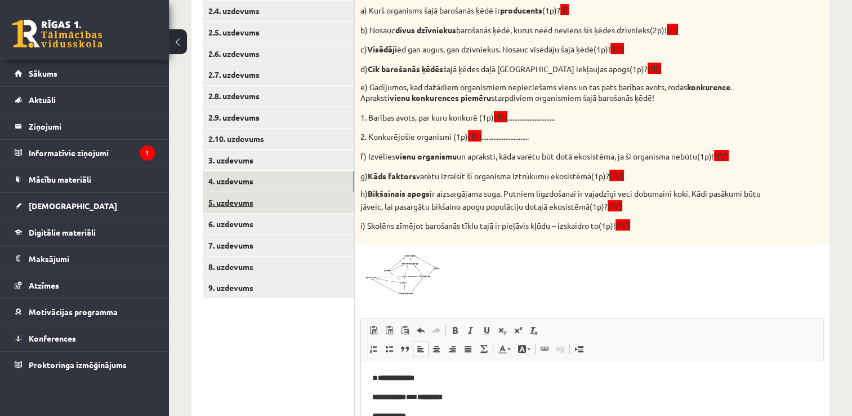
click at [252, 204] on link "5. uzdevums" at bounding box center [278, 202] width 151 height 21
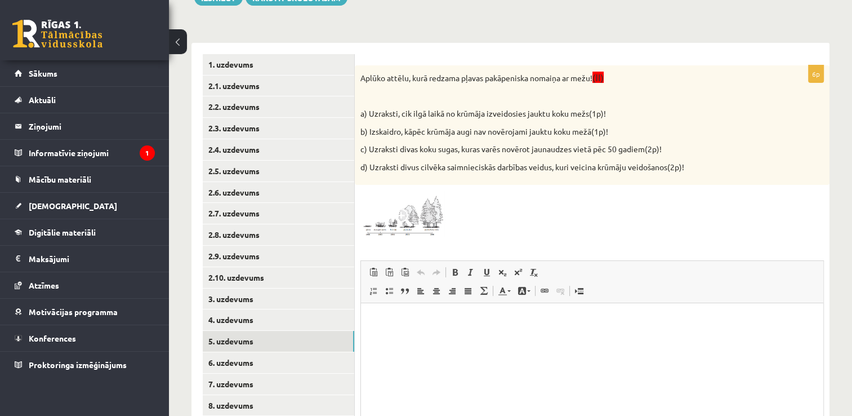
scroll to position [166, 0]
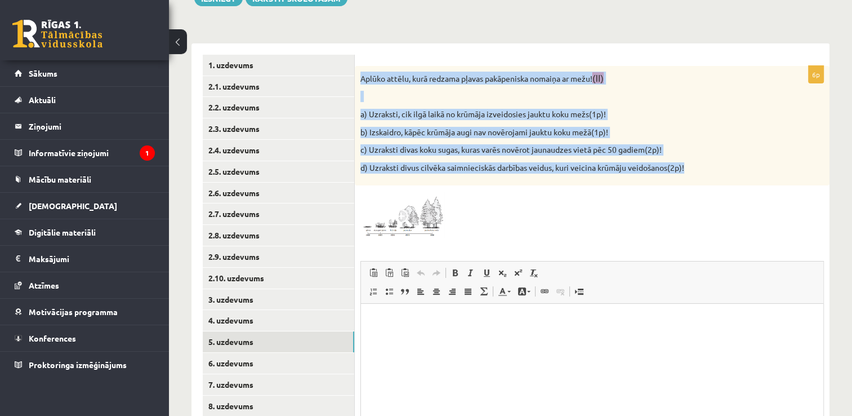
drag, startPoint x: 698, startPoint y: 168, endPoint x: 359, endPoint y: 76, distance: 350.8
click at [359, 76] on div "Aplūko attēlu, kurā redzama pļavas pakāpeniska nomaiņa ar mežu! (II) a) Uzrakst…" at bounding box center [592, 126] width 475 height 120
click at [423, 223] on img at bounding box center [402, 214] width 84 height 47
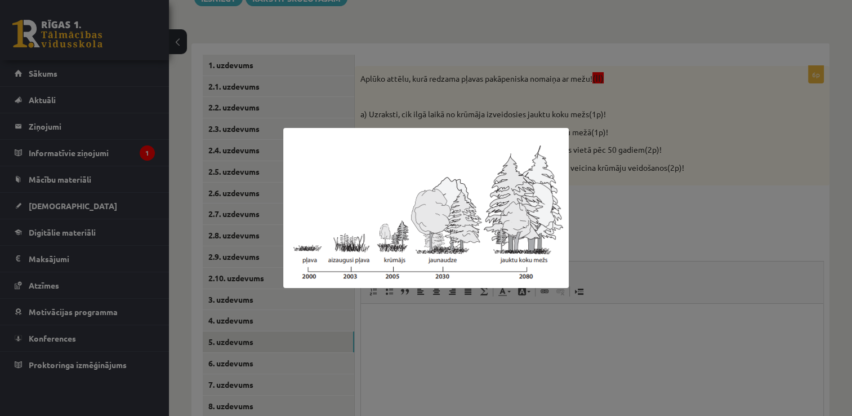
click at [567, 214] on div at bounding box center [426, 208] width 852 height 416
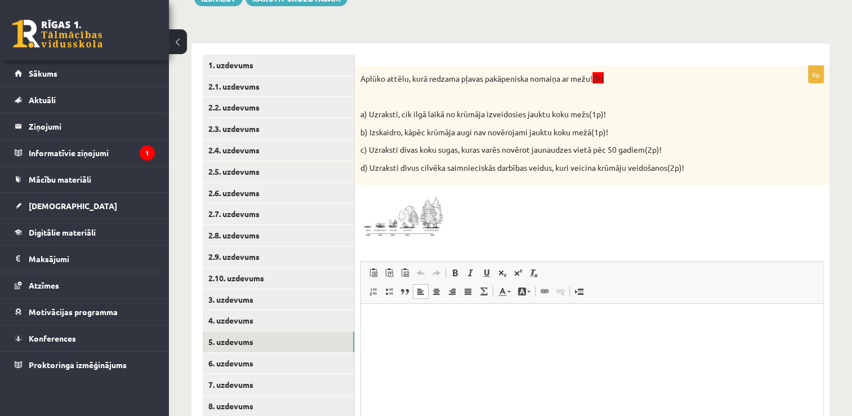
click at [384, 276] on p "Bagātinātā teksta redaktors, wiswyg-editor-user-answer-47024806014340" at bounding box center [592, 321] width 440 height 12
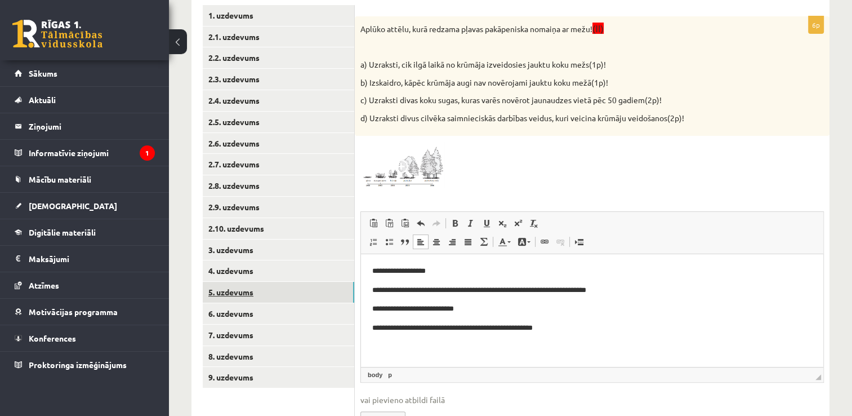
scroll to position [279, 0]
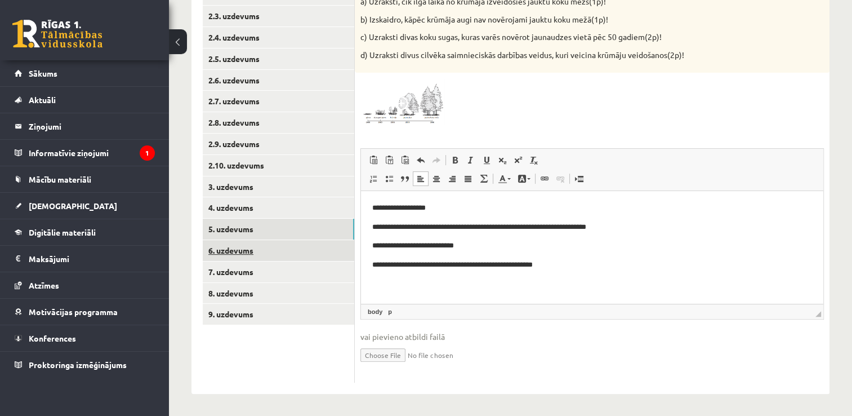
click at [239, 249] on link "6. uzdevums" at bounding box center [278, 250] width 151 height 21
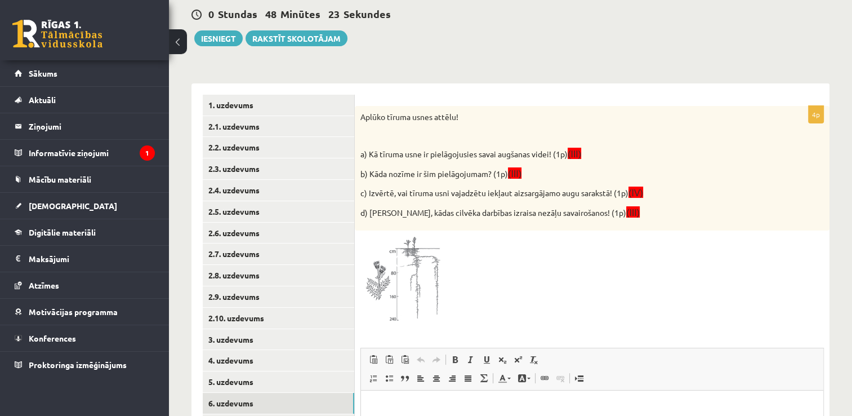
scroll to position [110, 0]
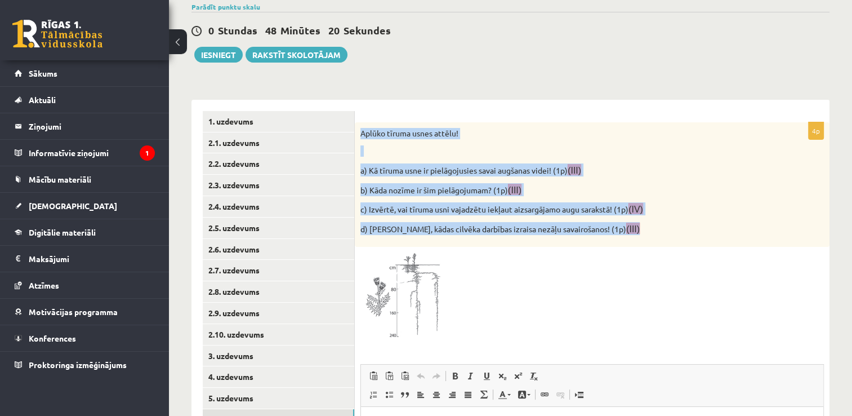
drag, startPoint x: 633, startPoint y: 227, endPoint x: 361, endPoint y: 130, distance: 289.4
click at [361, 130] on div "Aplūko tīruma usnes attēlu! a) Kā tīruma usne ir pielāgojusies savai augšanas v…" at bounding box center [592, 184] width 475 height 125
click at [417, 276] on img at bounding box center [402, 296] width 84 height 89
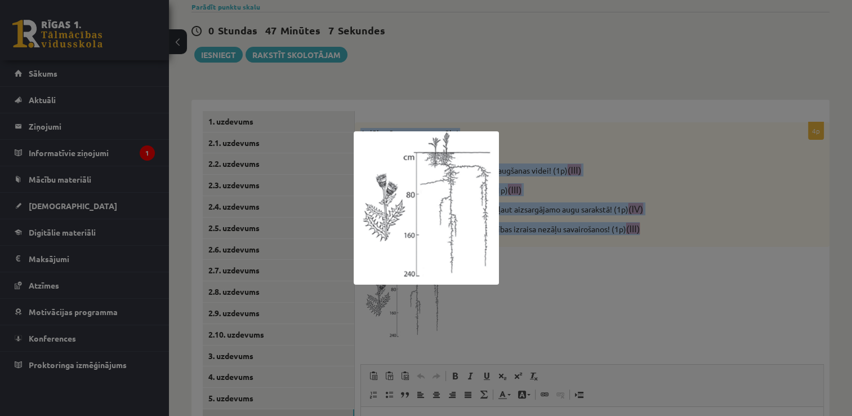
drag, startPoint x: 611, startPoint y: 364, endPoint x: 615, endPoint y: 355, distance: 10.4
click at [567, 276] on div at bounding box center [426, 208] width 852 height 416
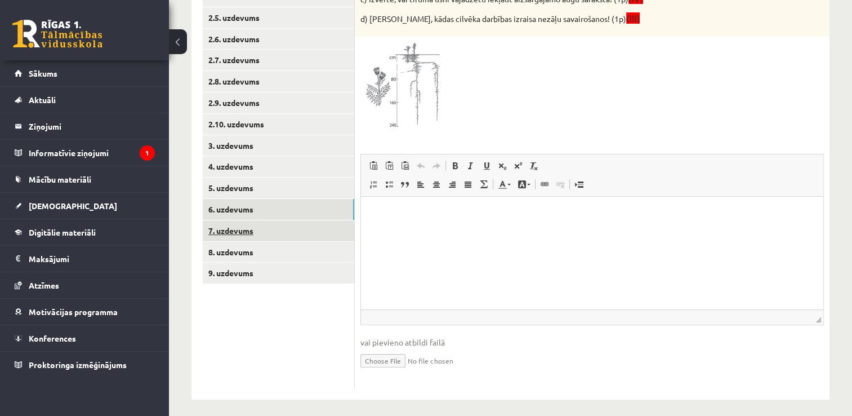
scroll to position [325, 0]
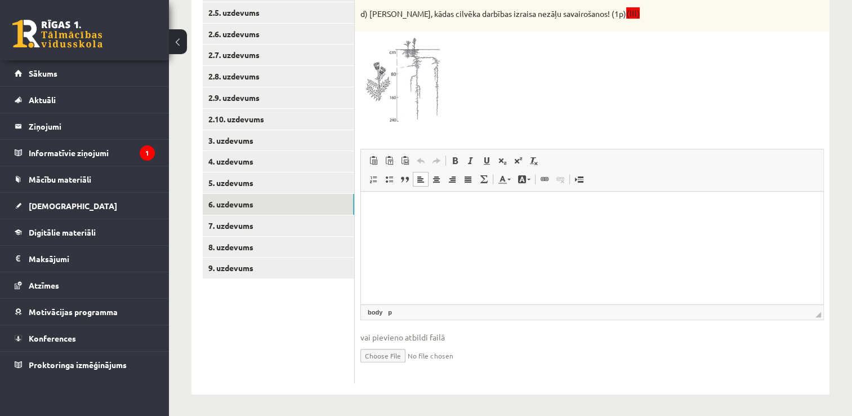
click at [391, 211] on p "Bagātinātā teksta redaktors, wiswyg-editor-user-answer-47024860567140" at bounding box center [592, 209] width 440 height 12
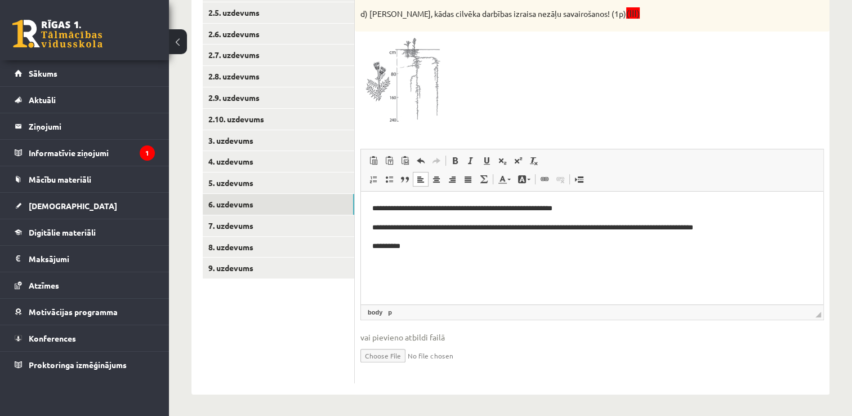
click at [397, 246] on p "**********" at bounding box center [592, 246] width 440 height 12
click at [393, 245] on p "**********" at bounding box center [592, 246] width 440 height 12
click at [398, 247] on p "**********" at bounding box center [592, 246] width 440 height 12
click at [409, 252] on p "**********" at bounding box center [592, 246] width 440 height 12
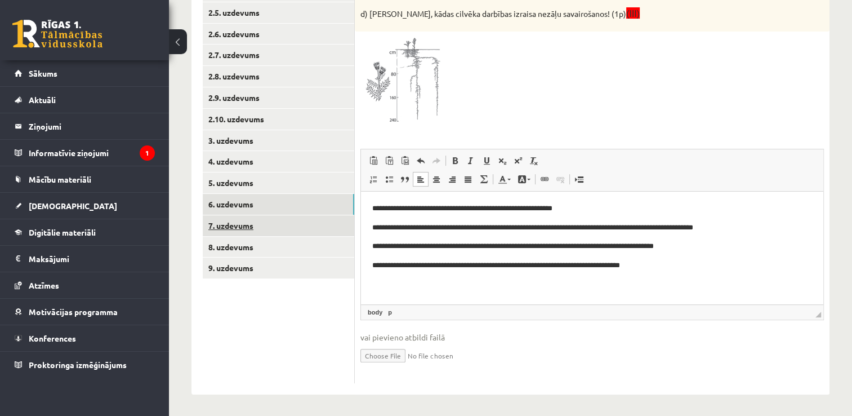
click at [262, 224] on link "7. uzdevums" at bounding box center [278, 225] width 151 height 21
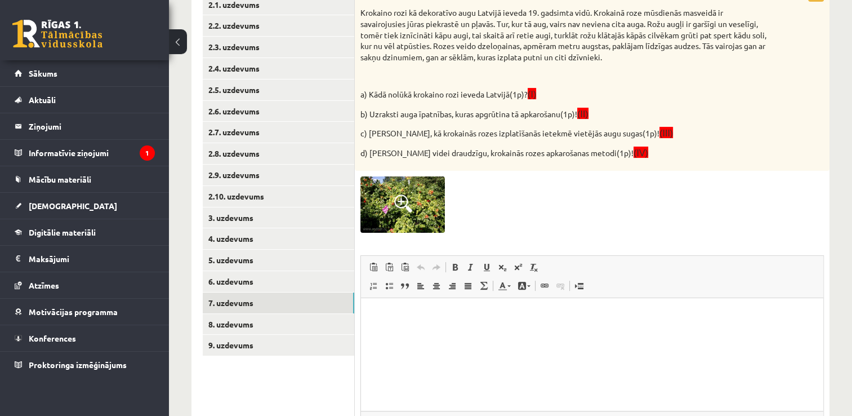
scroll to position [212, 0]
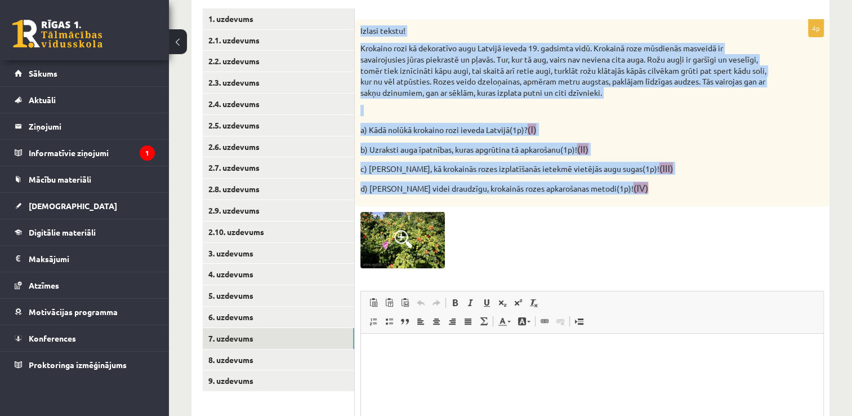
drag, startPoint x: 626, startPoint y: 185, endPoint x: 357, endPoint y: 32, distance: 309.2
click at [357, 32] on div "Izlasi tekstu! Krokaino rozi kā dekoratīvo augu Latvijā ieveda 19. gadsimta vid…" at bounding box center [592, 113] width 475 height 187
click at [408, 237] on span at bounding box center [403, 239] width 18 height 18
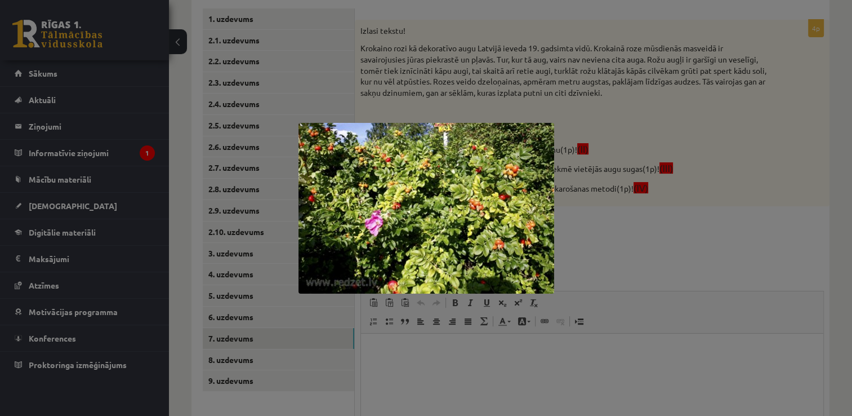
click at [567, 231] on div at bounding box center [426, 208] width 852 height 416
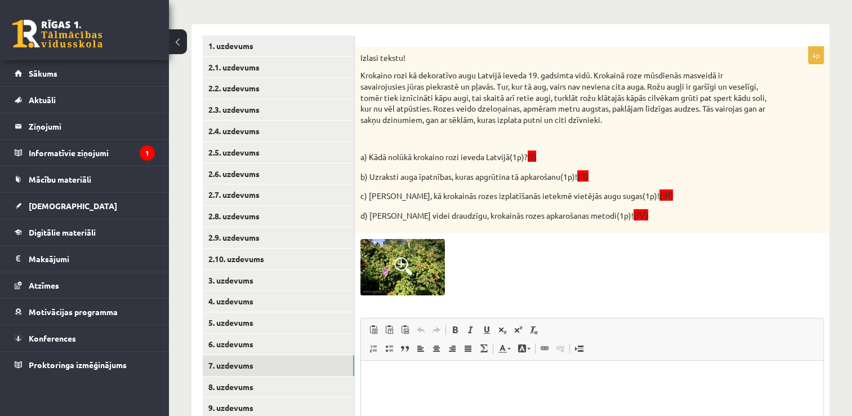
scroll to position [354, 0]
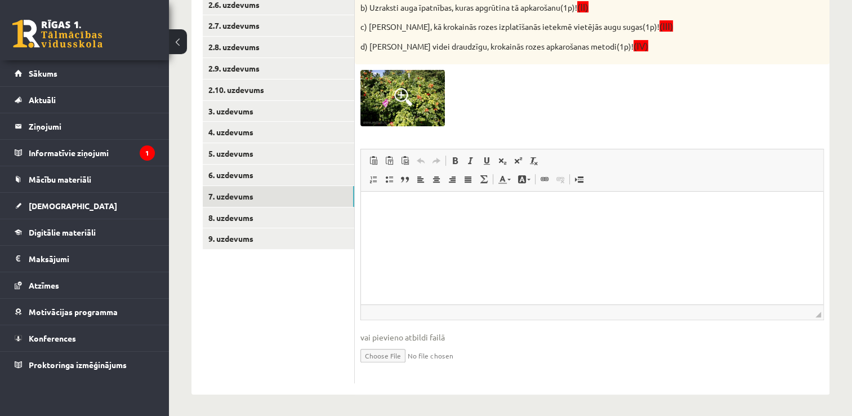
click at [377, 213] on p "Bagātinātā teksta redaktors, wiswyg-editor-user-answer-47024900584000" at bounding box center [592, 209] width 440 height 12
click at [449, 208] on p "**********" at bounding box center [592, 209] width 440 height 12
click at [524, 207] on p "**********" at bounding box center [592, 209] width 440 height 12
click at [387, 229] on p "**" at bounding box center [592, 228] width 440 height 12
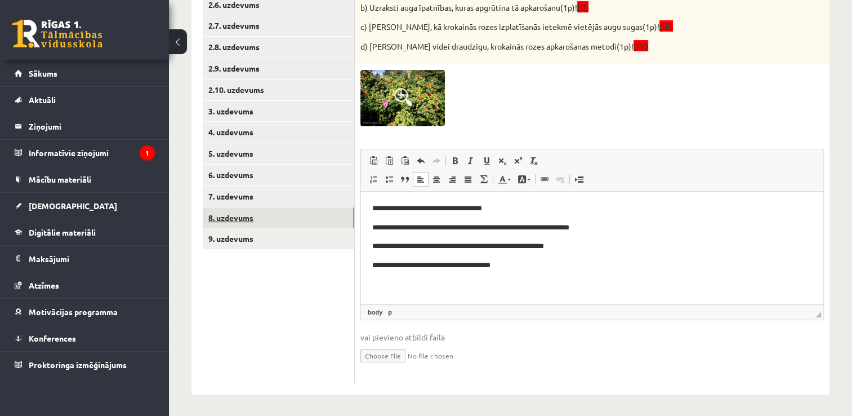
click at [259, 217] on link "8. uzdevums" at bounding box center [278, 217] width 151 height 21
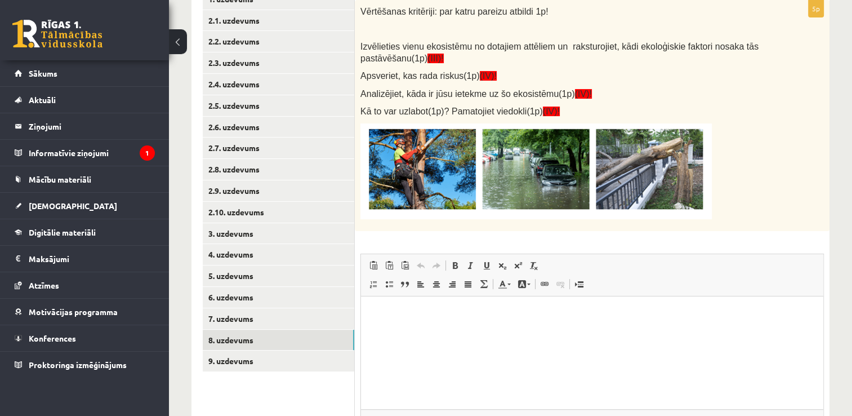
scroll to position [168, 0]
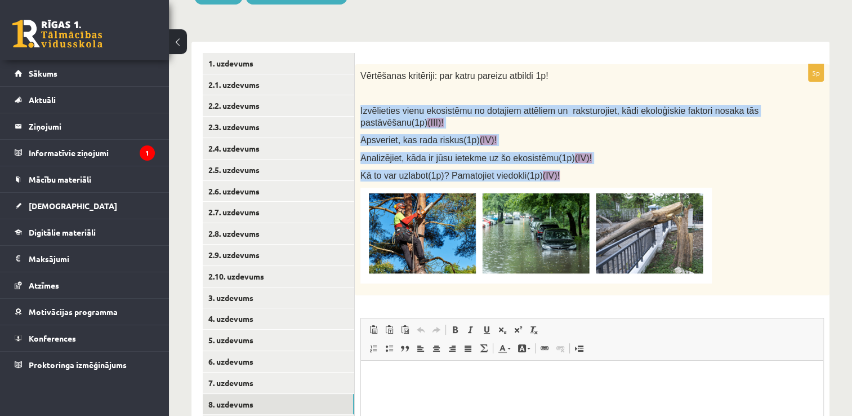
drag, startPoint x: 555, startPoint y: 175, endPoint x: 358, endPoint y: 109, distance: 207.6
click at [358, 109] on div "Vērtēšanas kritēriji: par katru pareizu atbildi 1p! Izvēlieties vienu ekosistēm…" at bounding box center [592, 179] width 475 height 231
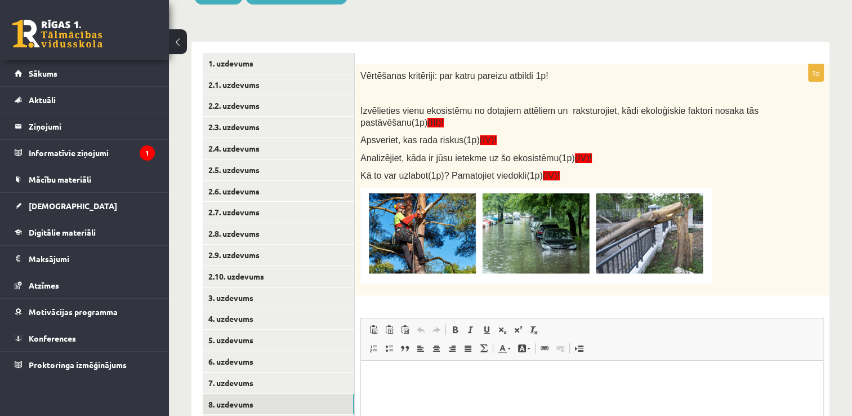
drag, startPoint x: 725, startPoint y: 255, endPoint x: 677, endPoint y: 247, distance: 49.0
click at [567, 249] on p at bounding box center [563, 236] width 407 height 96
click at [567, 247] on img at bounding box center [535, 236] width 351 height 96
click at [487, 233] on img at bounding box center [535, 236] width 351 height 96
click at [528, 232] on img at bounding box center [535, 236] width 351 height 96
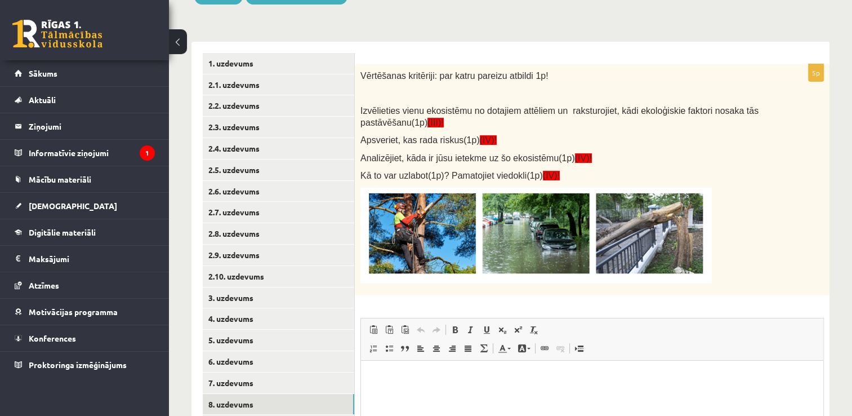
click at [528, 232] on img at bounding box center [535, 236] width 351 height 96
drag, startPoint x: 711, startPoint y: 221, endPoint x: 556, endPoint y: 226, distance: 154.9
drag, startPoint x: 556, startPoint y: 226, endPoint x: 615, endPoint y: 226, distance: 59.7
drag, startPoint x: 615, startPoint y: 226, endPoint x: 730, endPoint y: 191, distance: 120.2
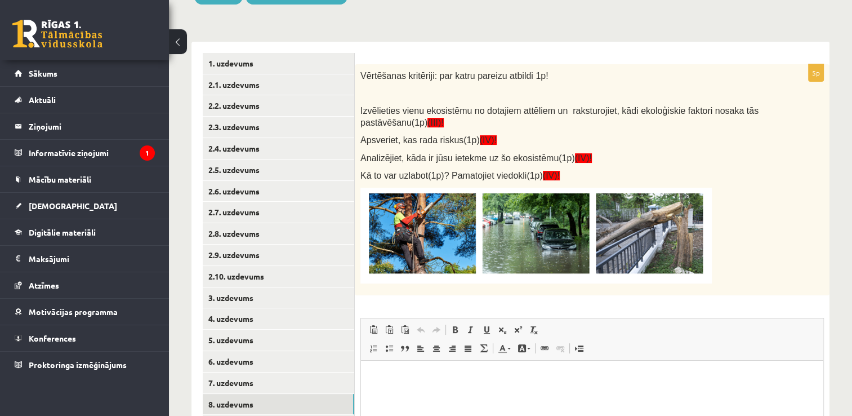
click at [567, 191] on p at bounding box center [563, 236] width 407 height 96
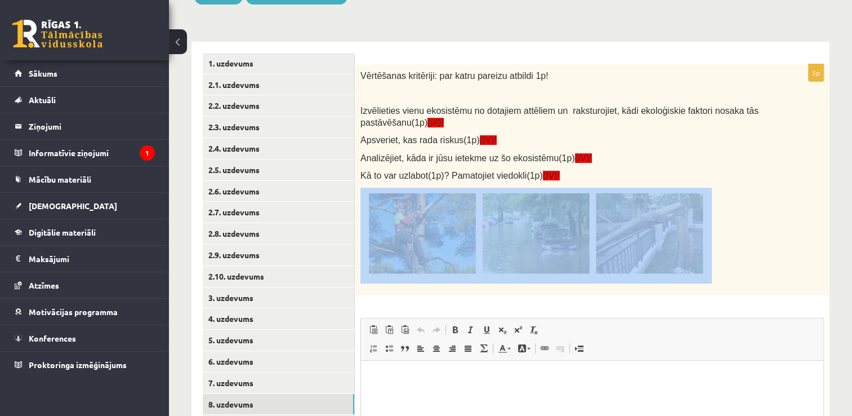
drag, startPoint x: 730, startPoint y: 191, endPoint x: 474, endPoint y: 209, distance: 256.3
click at [474, 209] on p at bounding box center [563, 236] width 407 height 96
click at [567, 184] on div "Vērtēšanas kritēriji: par katru pareizu atbildi 1p! Izvēlieties vienu ekosistēm…" at bounding box center [592, 179] width 475 height 231
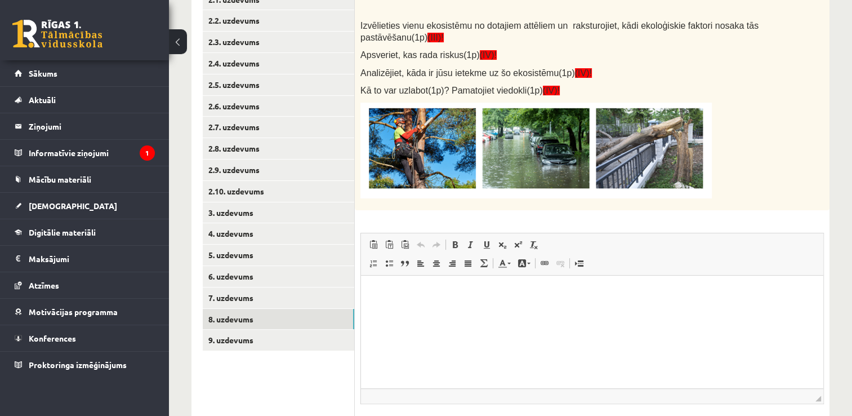
scroll to position [280, 0]
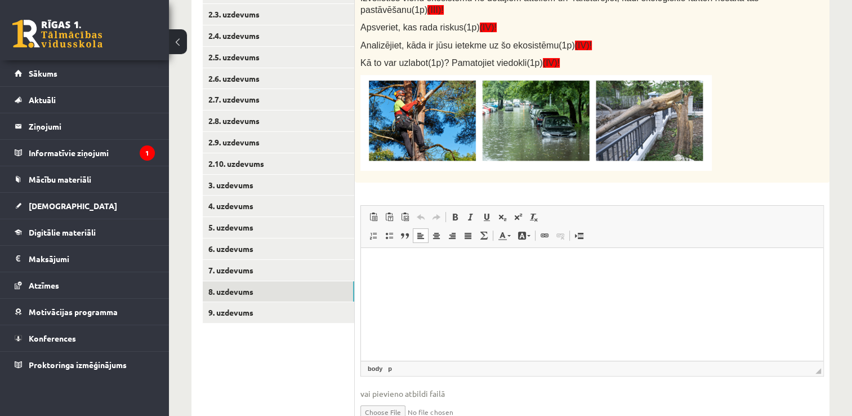
click at [380, 263] on p "Bagātinātā teksta redaktors, wiswyg-editor-user-answer-47024936874140" at bounding box center [592, 265] width 440 height 12
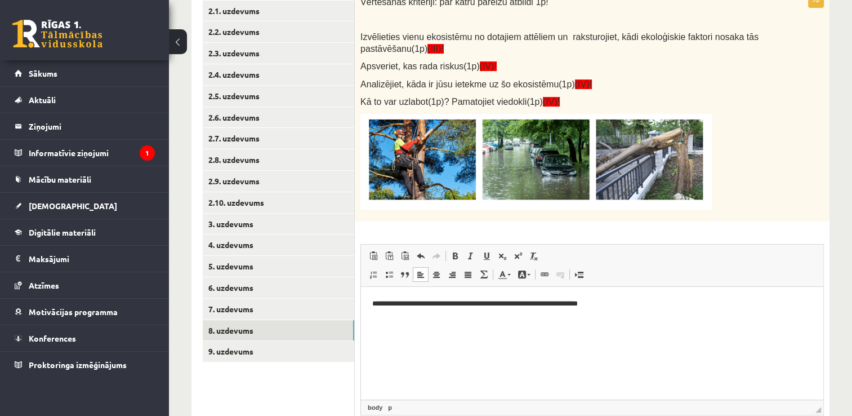
scroll to position [224, 0]
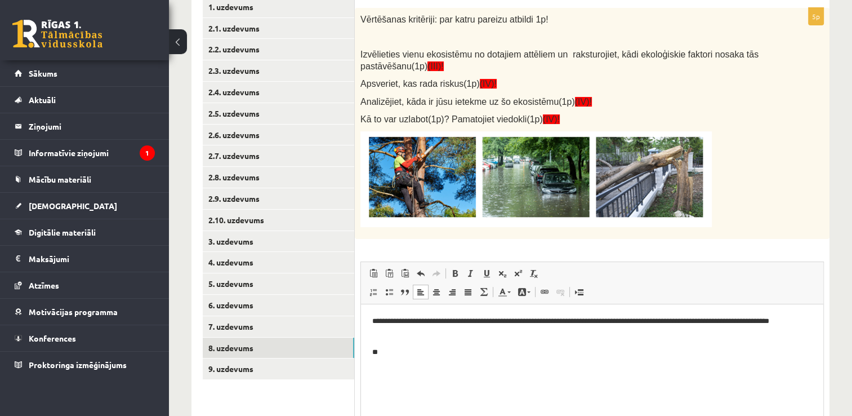
drag, startPoint x: 370, startPoint y: 320, endPoint x: 377, endPoint y: 319, distance: 7.0
click at [374, 276] on html "**********" at bounding box center [592, 336] width 462 height 65
drag, startPoint x: 10, startPoint y: 21, endPoint x: 360, endPoint y: 249, distance: 417.6
click at [360, 249] on div "**********" at bounding box center [592, 252] width 475 height 488
drag, startPoint x: 9, startPoint y: 19, endPoint x: 360, endPoint y: 244, distance: 417.2
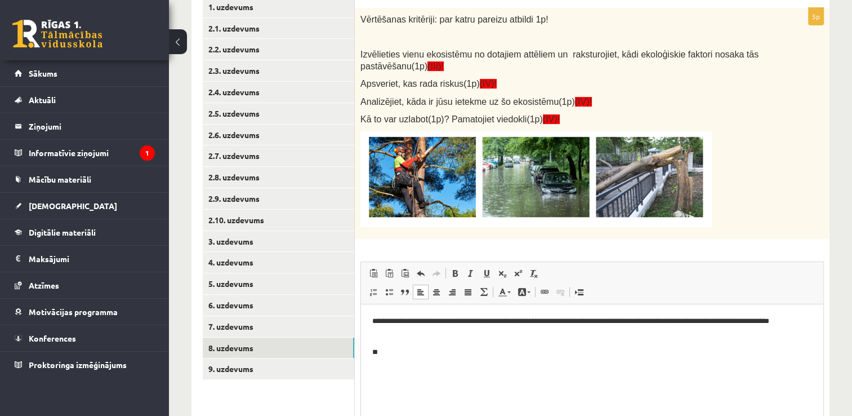
click at [358, 243] on div "**********" at bounding box center [592, 252] width 475 height 488
click at [373, 276] on html "**********" at bounding box center [592, 336] width 462 height 65
drag, startPoint x: 9, startPoint y: 18, endPoint x: 362, endPoint y: 242, distance: 417.4
click at [362, 241] on div "**********" at bounding box center [592, 252] width 475 height 488
click at [424, 276] on p "**********" at bounding box center [592, 327] width 440 height 24
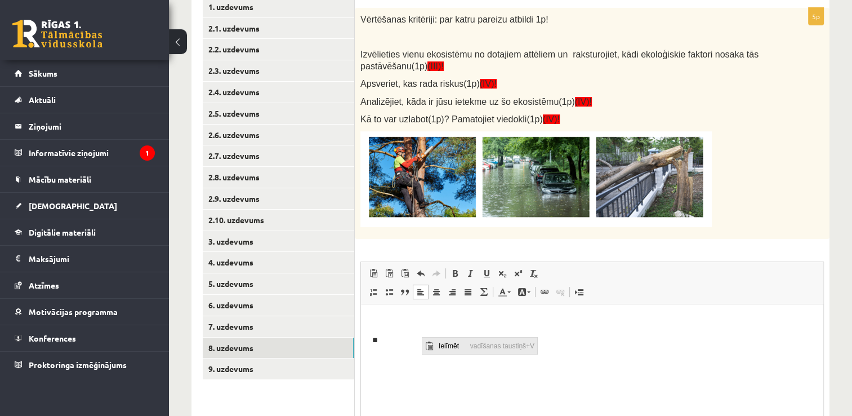
click at [447, 276] on span "Ielīmēt" at bounding box center [451, 345] width 32 height 16
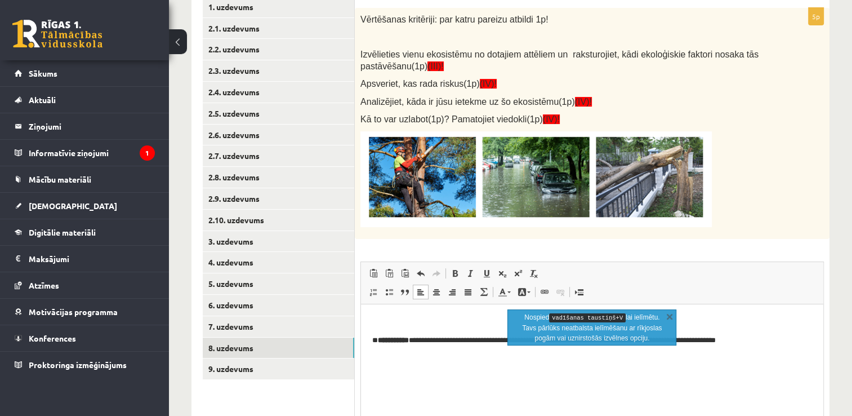
click at [417, 276] on p "**********" at bounding box center [592, 340] width 440 height 12
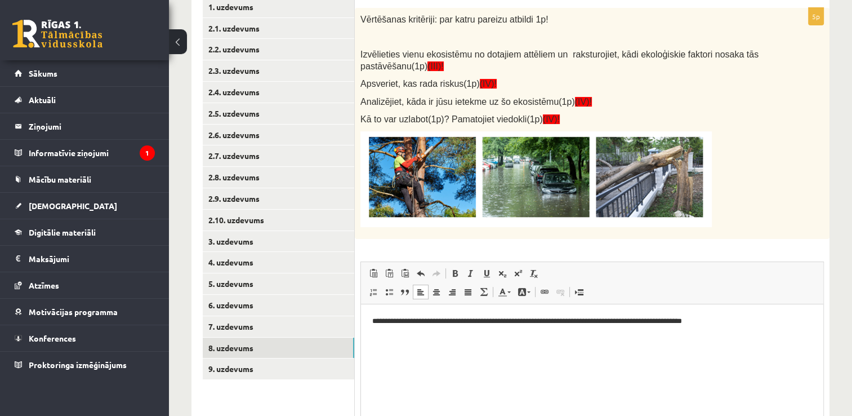
click at [567, 276] on p "**********" at bounding box center [592, 321] width 440 height 12
click at [414, 276] on span "Ielīmēt" at bounding box center [415, 348] width 32 height 16
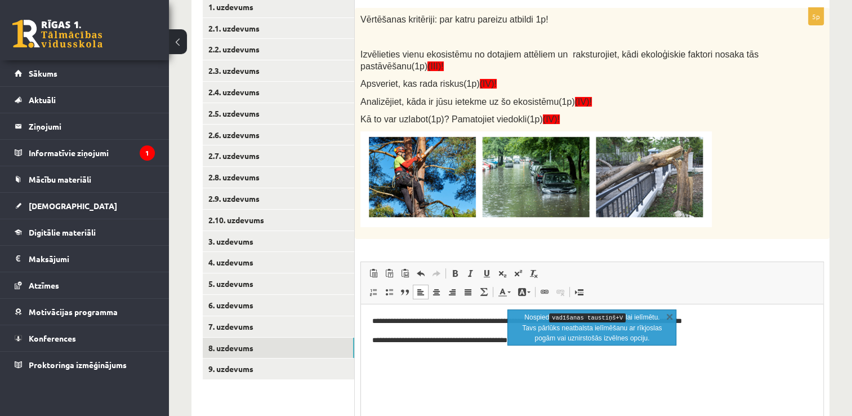
click at [567, 276] on html "**********" at bounding box center [592, 330] width 462 height 53
click at [567, 276] on link "X" at bounding box center [669, 315] width 11 height 11
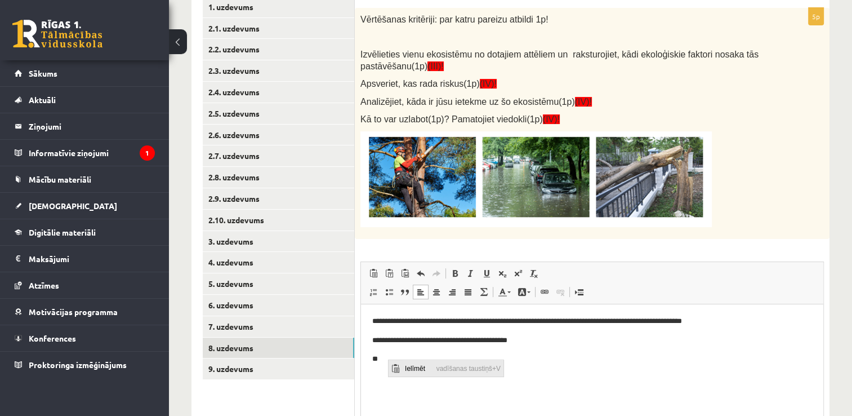
click at [416, 276] on span "Ielīmēt" at bounding box center [417, 368] width 32 height 16
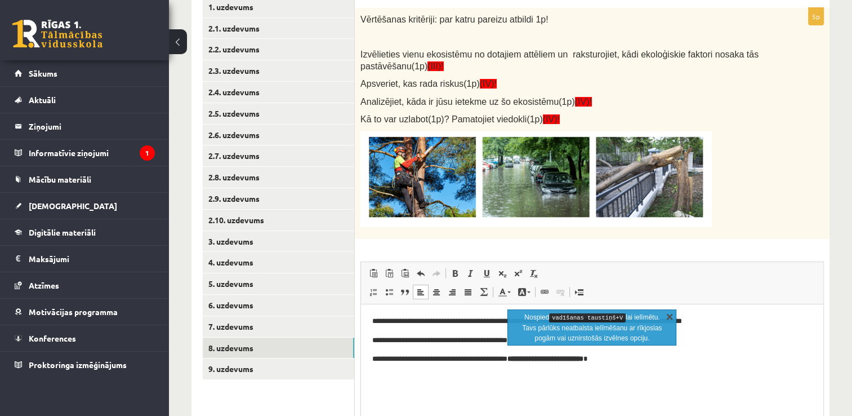
drag, startPoint x: 672, startPoint y: 317, endPoint x: 287, endPoint y: 66, distance: 459.8
click at [567, 276] on link "X" at bounding box center [669, 315] width 11 height 11
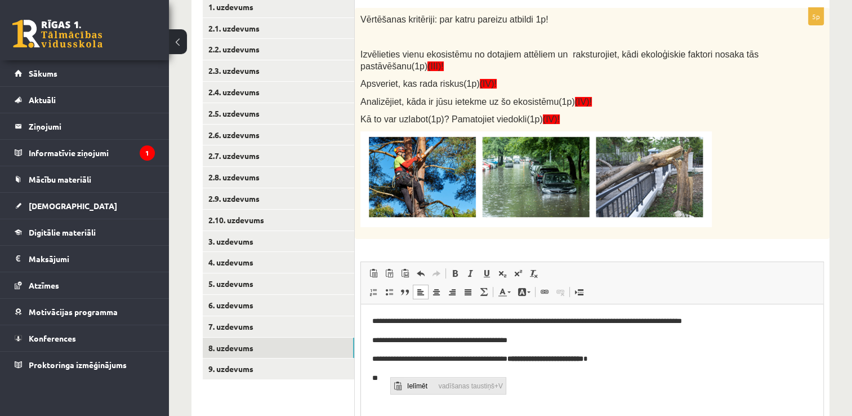
drag, startPoint x: 417, startPoint y: 382, endPoint x: 516, endPoint y: 485, distance: 142.6
click at [417, 276] on span "Ielīmēt" at bounding box center [420, 385] width 32 height 16
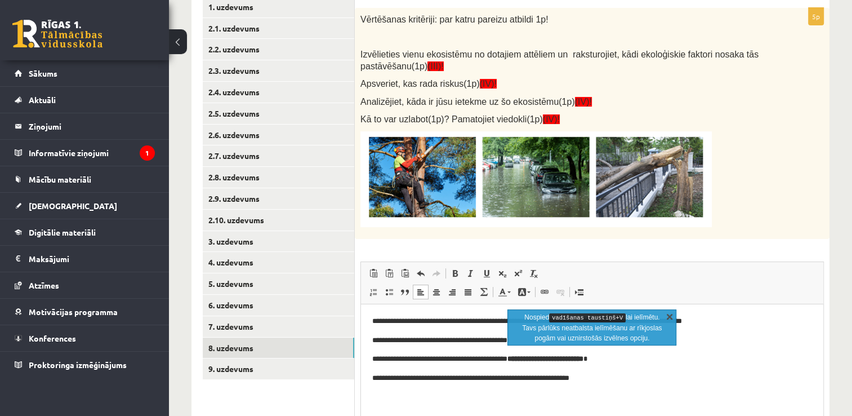
click at [567, 276] on link "X" at bounding box center [669, 315] width 11 height 11
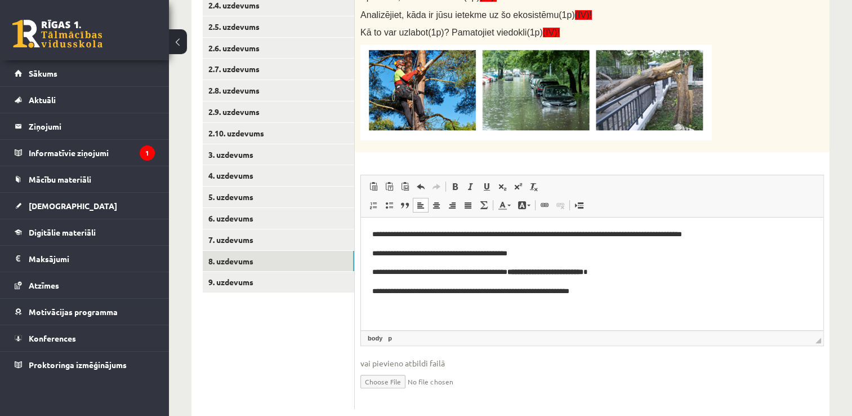
scroll to position [337, 0]
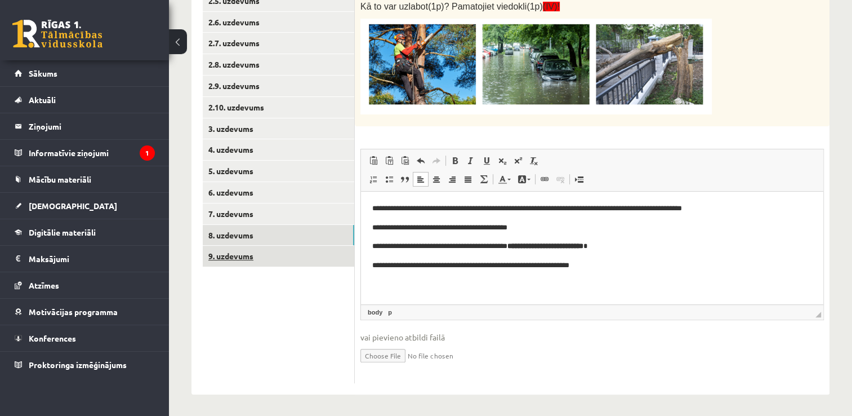
click at [272, 256] on link "9. uzdevums" at bounding box center [278, 256] width 151 height 21
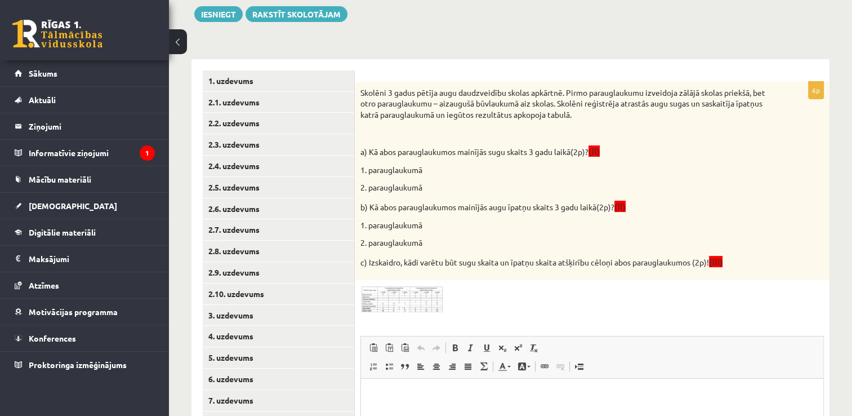
scroll to position [169, 0]
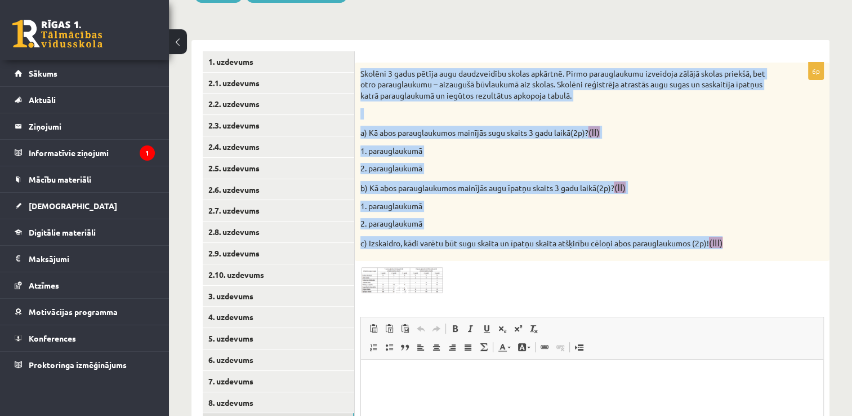
drag, startPoint x: 742, startPoint y: 242, endPoint x: 361, endPoint y: 68, distance: 418.5
click at [361, 68] on div "Skolēni 3 gadus pētīja augu daudzveidību skolas apkārtnē. Pirmo parauglaukumu i…" at bounding box center [592, 162] width 475 height 199
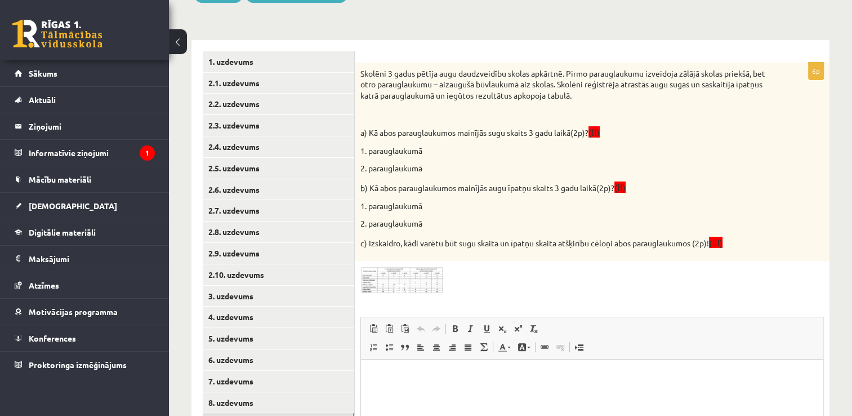
click at [479, 276] on div "6p Skolēni 3 gadus pētīja augu daudzveidību skolas apkārtnē. Pirmo parauglaukum…" at bounding box center [592, 307] width 475 height 488
click at [411, 276] on img at bounding box center [402, 280] width 84 height 28
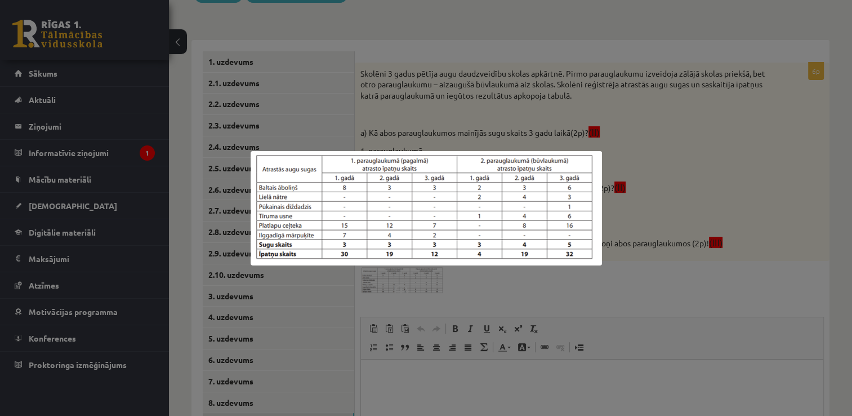
drag, startPoint x: 752, startPoint y: 145, endPoint x: 737, endPoint y: 163, distance: 23.7
click at [567, 145] on div at bounding box center [426, 208] width 852 height 416
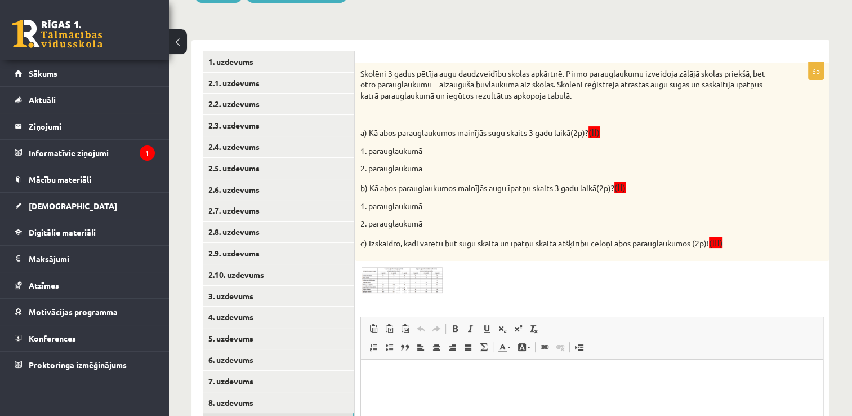
click at [387, 276] on p "Bagātinātā teksta redaktors, wiswyg-editor-user-answer-47024824485660" at bounding box center [592, 377] width 440 height 12
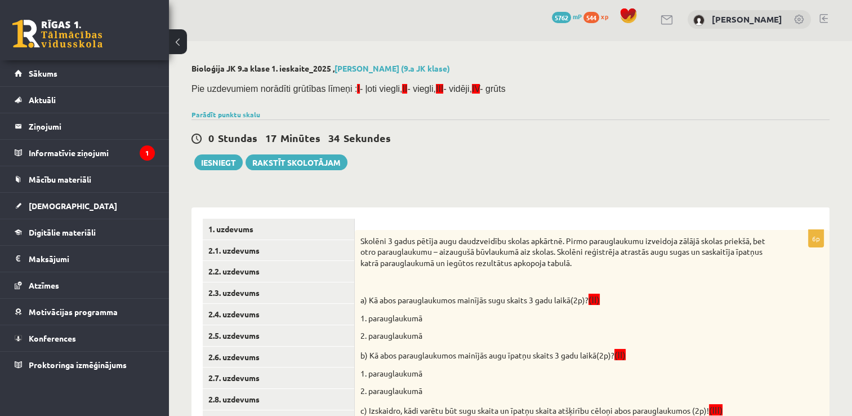
scroll to position [0, 0]
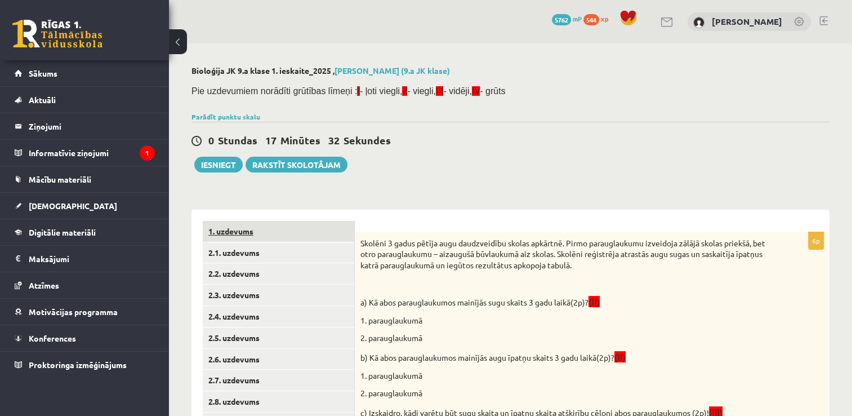
click at [246, 229] on link "1. uzdevums" at bounding box center [278, 231] width 151 height 21
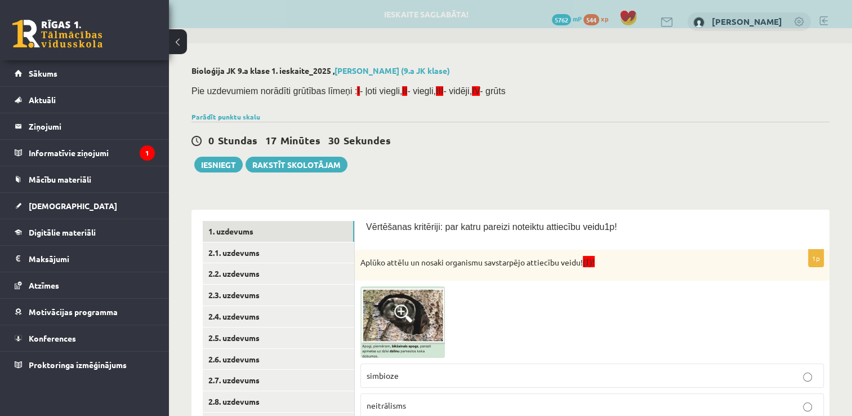
scroll to position [169, 0]
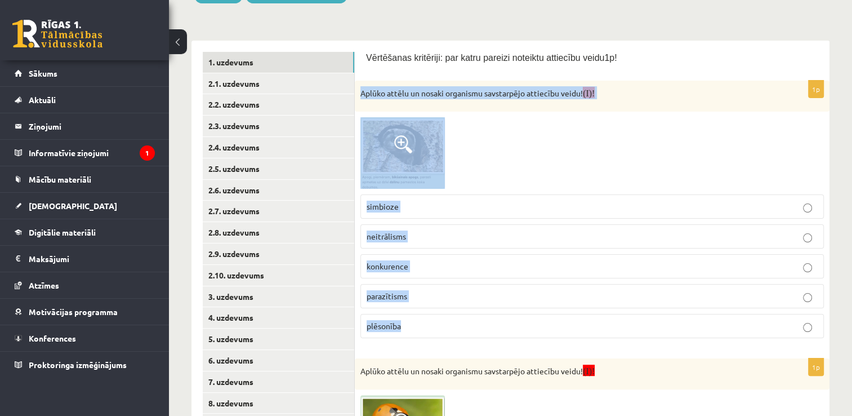
drag, startPoint x: 425, startPoint y: 323, endPoint x: 354, endPoint y: 96, distance: 238.3
click at [355, 96] on div "1p Aplūko attēlu un nosaki organismu savstarpējo attiecību veidu! (I)! simbioze…" at bounding box center [592, 214] width 475 height 266
click at [480, 145] on div at bounding box center [591, 153] width 463 height 72
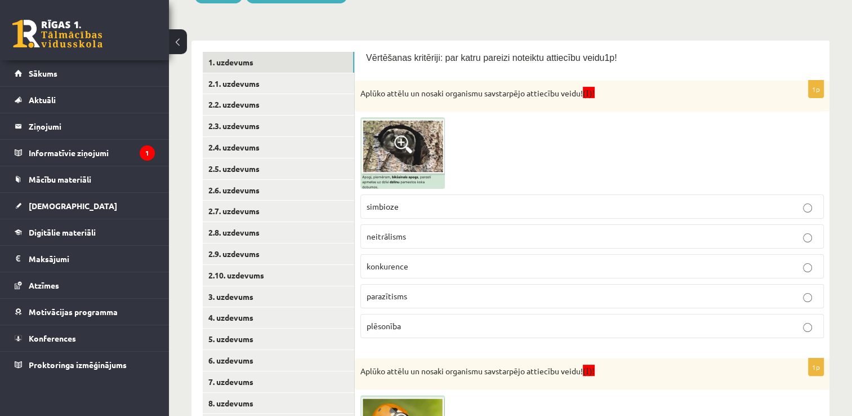
drag, startPoint x: 401, startPoint y: 148, endPoint x: 450, endPoint y: 135, distance: 50.0
click at [508, 131] on div at bounding box center [591, 153] width 463 height 72
click at [408, 143] on span at bounding box center [403, 144] width 18 height 18
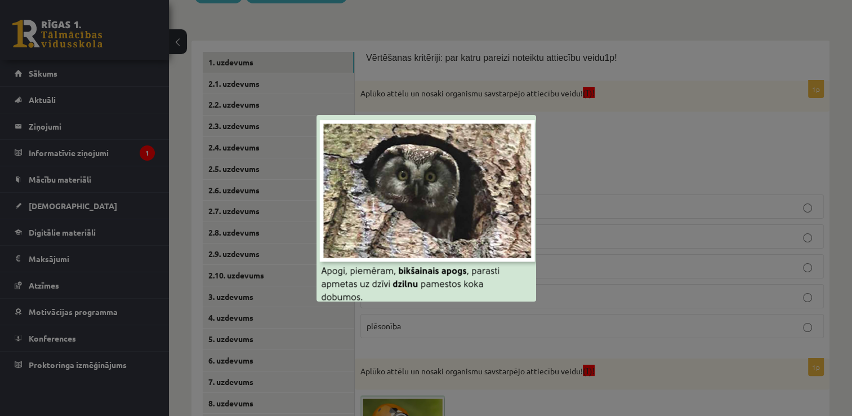
click at [567, 148] on div at bounding box center [426, 208] width 852 height 416
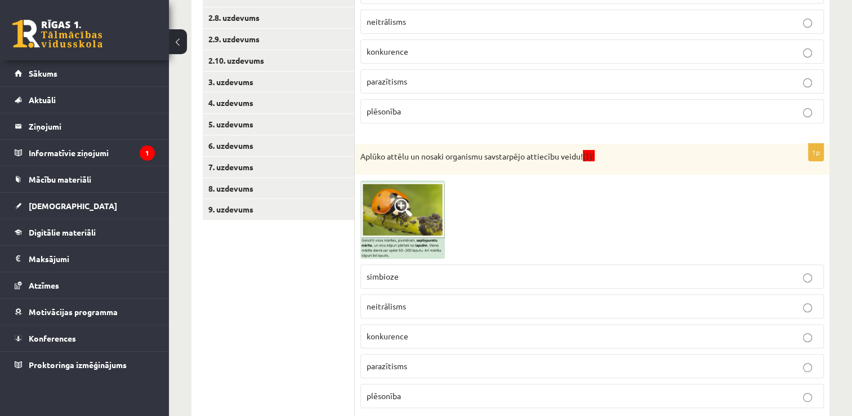
scroll to position [394, 0]
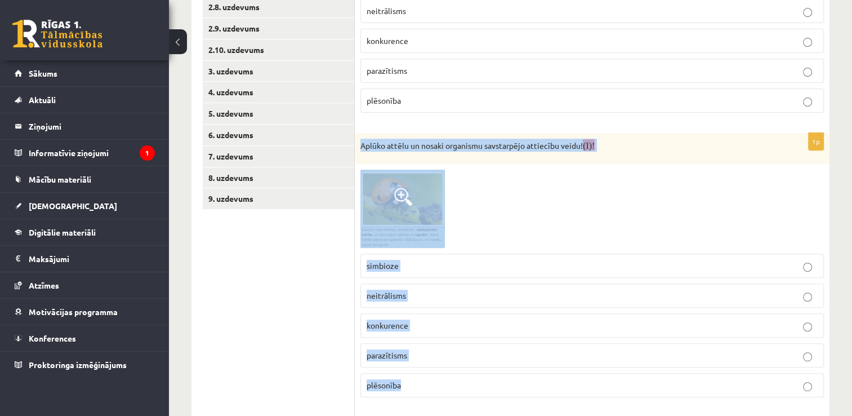
drag, startPoint x: 403, startPoint y: 386, endPoint x: 359, endPoint y: 144, distance: 245.5
click at [359, 144] on div "1p Aplūko attēlu un nosaki organismu savstarpējo attiecību veidu! (I)! simbioze…" at bounding box center [592, 269] width 475 height 273
click at [513, 200] on div at bounding box center [591, 208] width 463 height 78
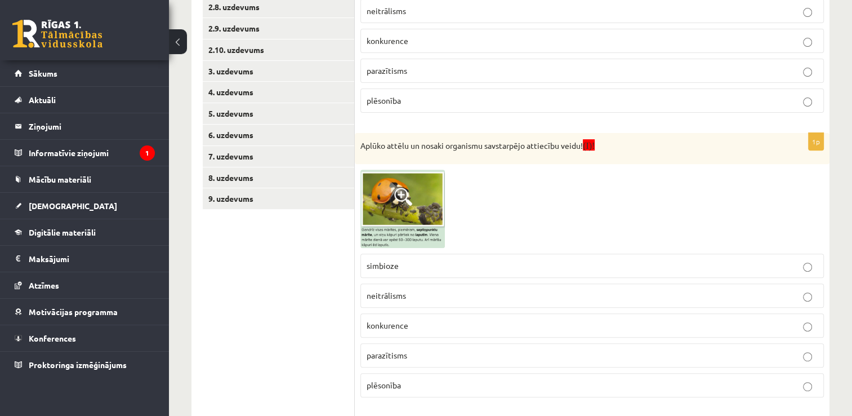
drag, startPoint x: 399, startPoint y: 191, endPoint x: 514, endPoint y: 188, distance: 114.9
click at [567, 193] on div at bounding box center [591, 208] width 463 height 78
click at [418, 196] on img at bounding box center [402, 208] width 84 height 78
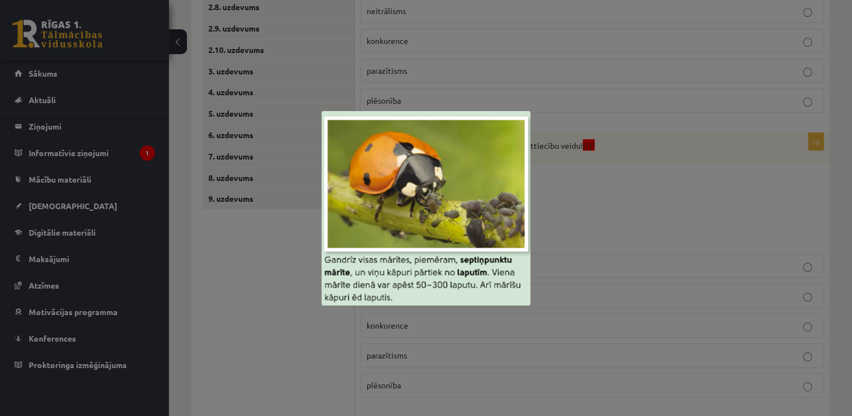
click at [238, 276] on div at bounding box center [426, 208] width 852 height 416
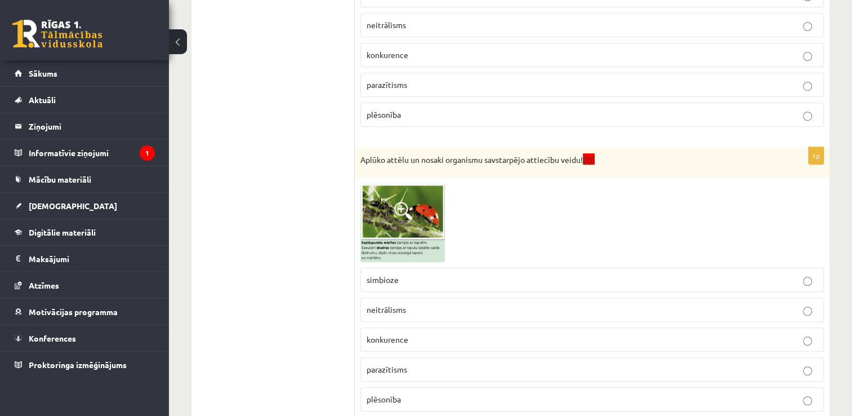
scroll to position [699, 0]
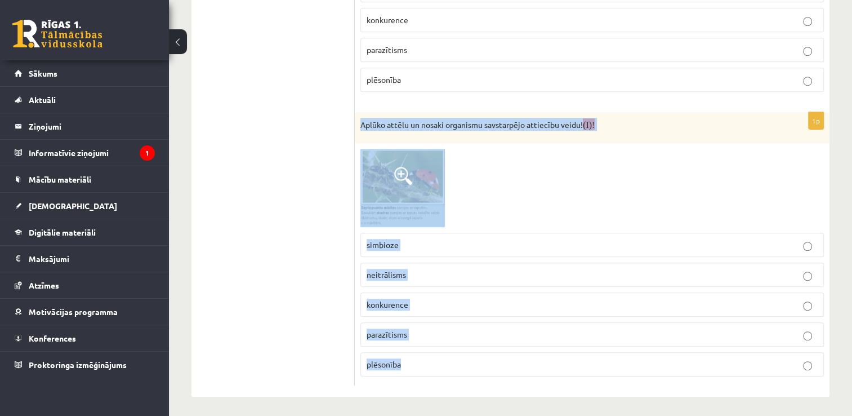
drag, startPoint x: 416, startPoint y: 366, endPoint x: 356, endPoint y: 118, distance: 254.9
click at [356, 118] on div "1p Aplūko attēlu un nosaki organismu savstarpējo attiecību veidu! (I)! simbioze…" at bounding box center [592, 248] width 475 height 273
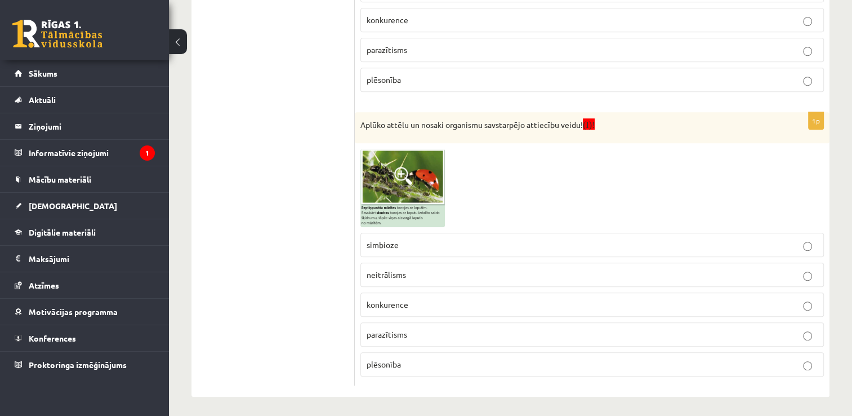
drag, startPoint x: 290, startPoint y: 174, endPoint x: 332, endPoint y: 184, distance: 42.8
drag, startPoint x: 443, startPoint y: 193, endPoint x: 545, endPoint y: 150, distance: 110.0
click at [545, 150] on div at bounding box center [591, 188] width 463 height 78
drag, startPoint x: 411, startPoint y: 179, endPoint x: 466, endPoint y: 157, distance: 60.1
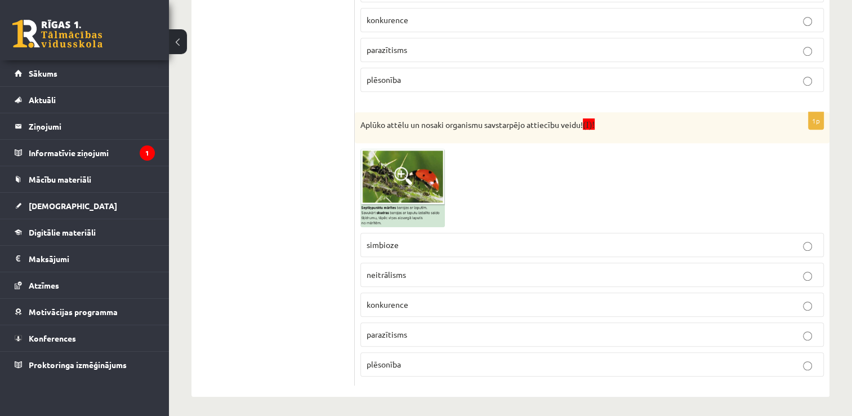
click at [532, 154] on div at bounding box center [591, 188] width 463 height 78
click at [423, 166] on img at bounding box center [402, 188] width 84 height 78
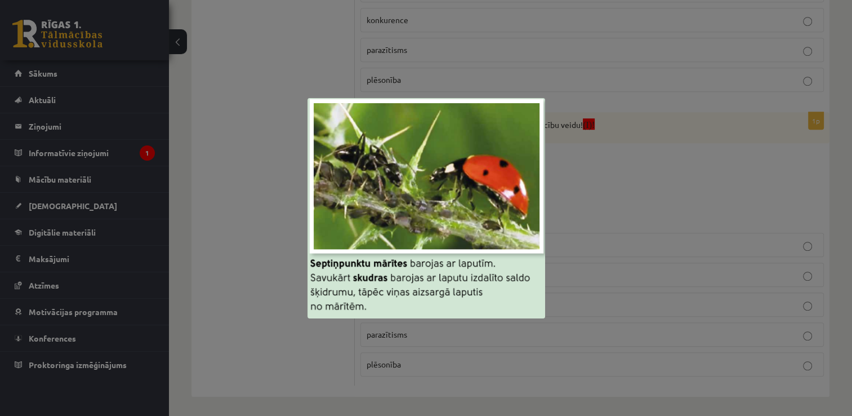
click at [252, 80] on div at bounding box center [426, 208] width 852 height 416
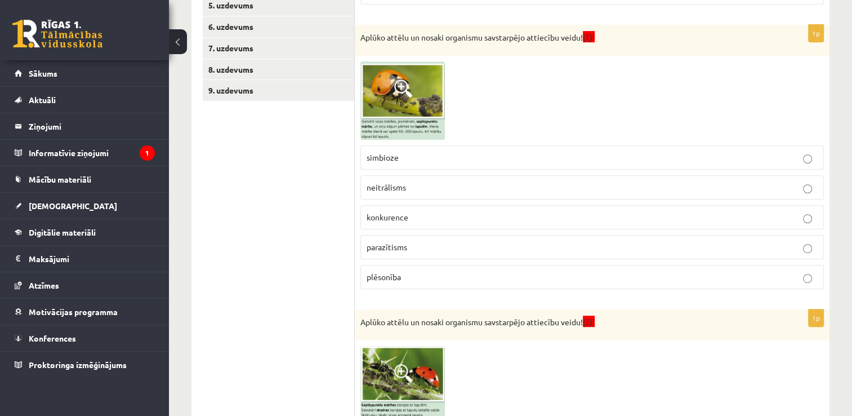
scroll to position [563, 0]
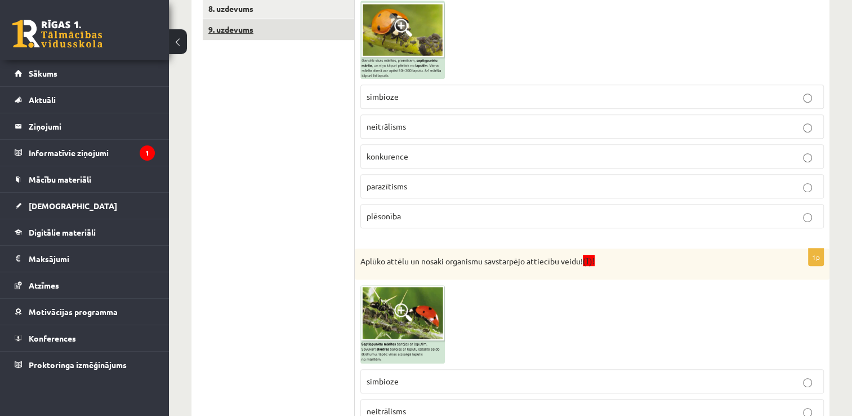
click at [250, 33] on link "9. uzdevums" at bounding box center [278, 29] width 151 height 21
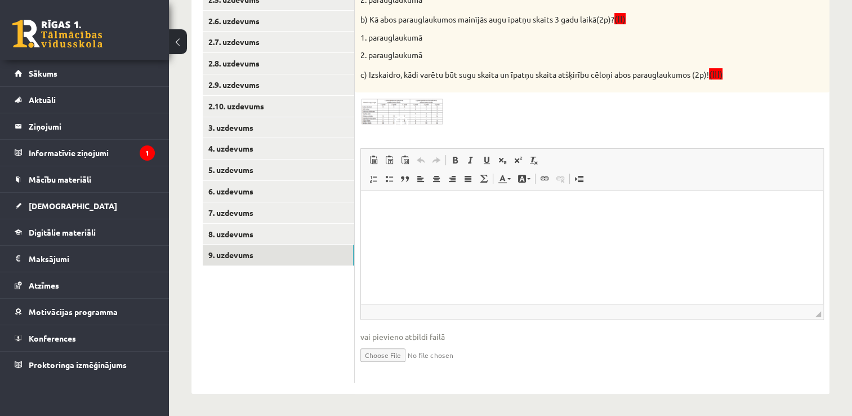
scroll to position [0, 0]
click at [386, 209] on p "Bagātinātā teksta redaktors, wiswyg-editor-user-answer-47024829565060" at bounding box center [592, 208] width 440 height 12
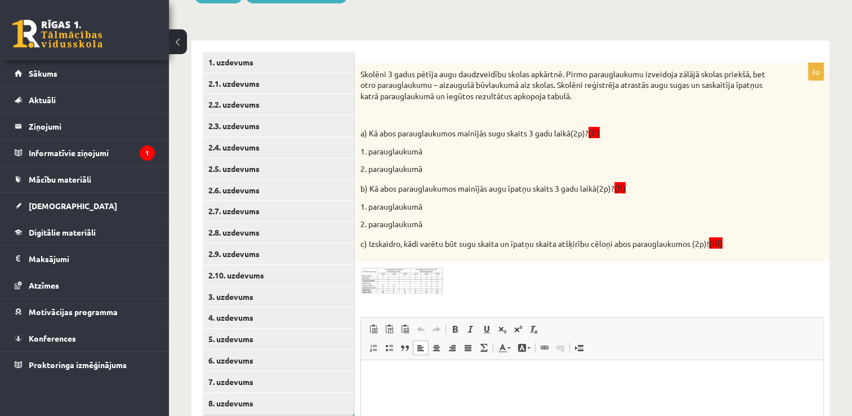
click at [369, 276] on html at bounding box center [592, 377] width 462 height 34
drag, startPoint x: 394, startPoint y: 384, endPoint x: 385, endPoint y: 397, distance: 15.8
click at [385, 276] on html "**" at bounding box center [592, 377] width 462 height 34
drag, startPoint x: 451, startPoint y: 396, endPoint x: 423, endPoint y: 386, distance: 29.9
click at [423, 276] on span "Ielīmēt" at bounding box center [416, 384] width 32 height 16
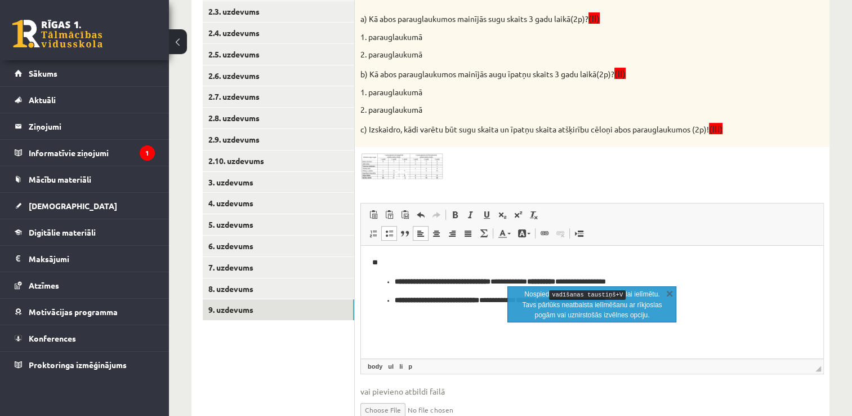
scroll to position [284, 0]
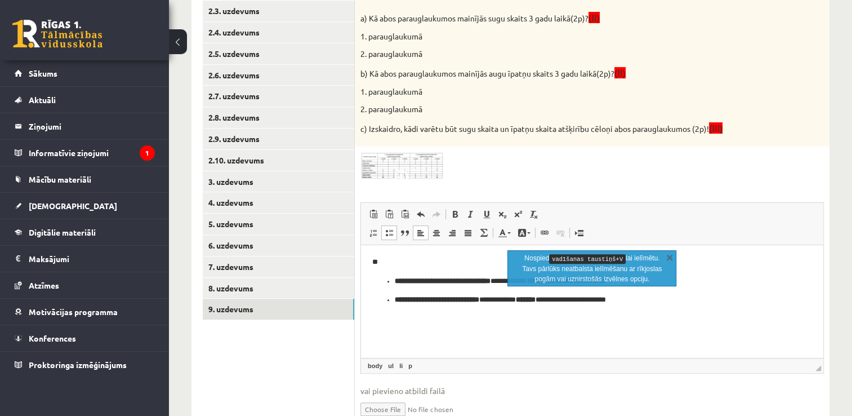
click at [392, 276] on ul "**********" at bounding box center [592, 290] width 440 height 30
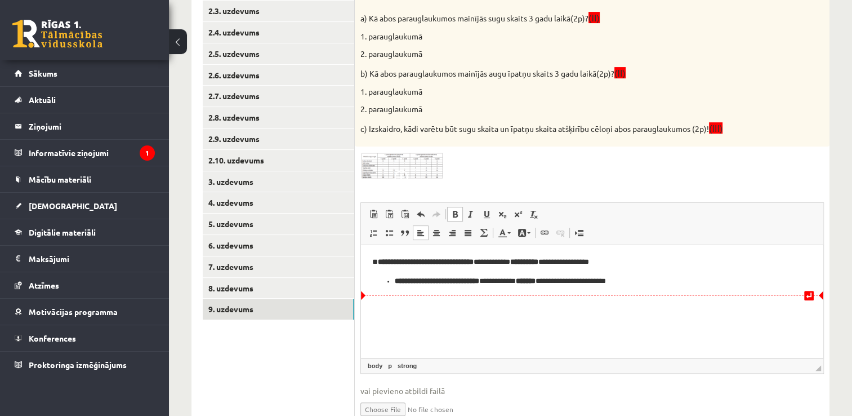
click at [392, 276] on ul "**********" at bounding box center [592, 281] width 440 height 12
click at [567, 276] on p "**********" at bounding box center [592, 281] width 440 height 12
click at [399, 276] on span "Ielīmēt" at bounding box center [394, 308] width 14 height 16
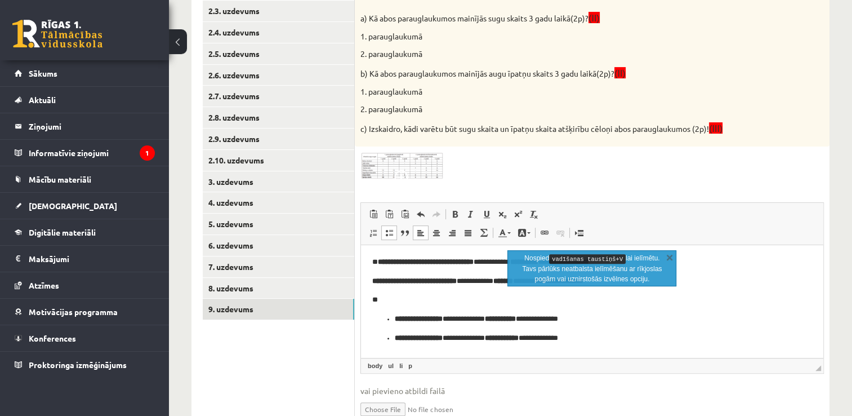
click at [395, 276] on strong "**********" at bounding box center [419, 318] width 48 height 7
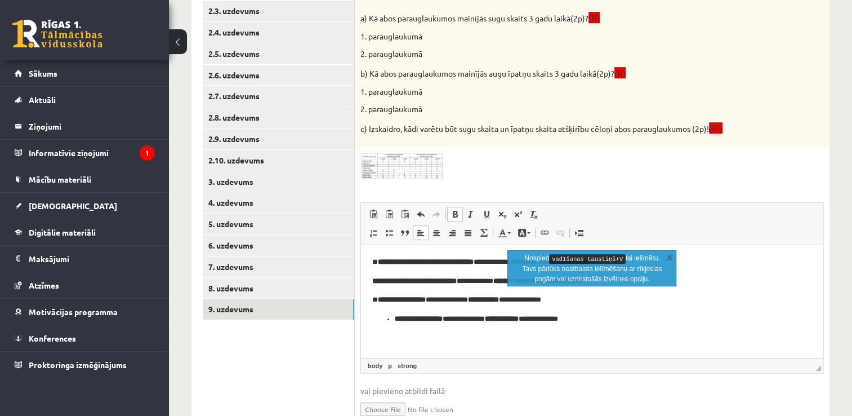
click at [396, 276] on ul "**********" at bounding box center [592, 319] width 440 height 12
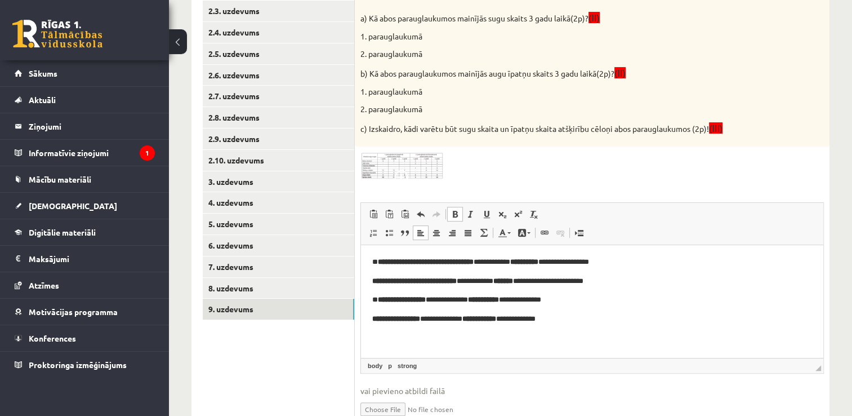
click at [503, 263] on p "**********" at bounding box center [592, 262] width 440 height 12
click at [488, 276] on p "**********" at bounding box center [592, 281] width 440 height 12
click at [426, 276] on strong "**********" at bounding box center [402, 299] width 48 height 7
click at [438, 276] on p "**********" at bounding box center [592, 319] width 440 height 12
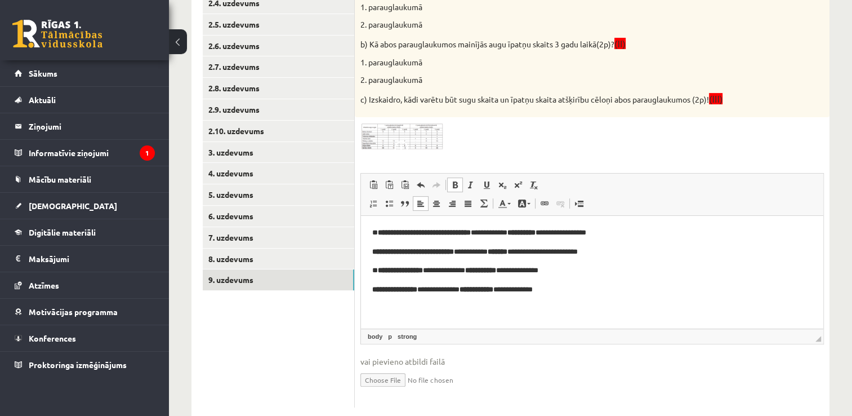
scroll to position [338, 0]
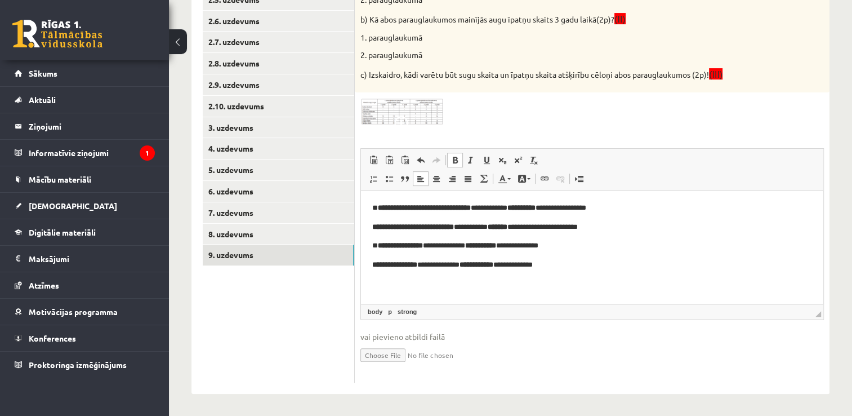
click at [567, 264] on p "**********" at bounding box center [592, 265] width 440 height 12
click at [422, 276] on span "Ielīmēt" at bounding box center [419, 296] width 32 height 16
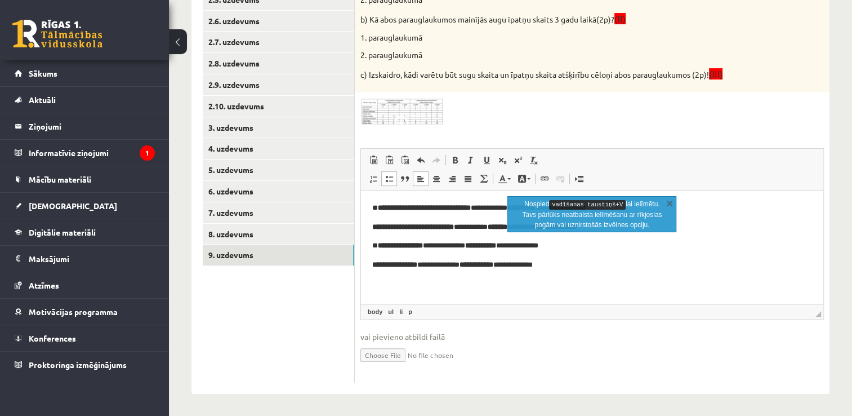
scroll to position [27, 0]
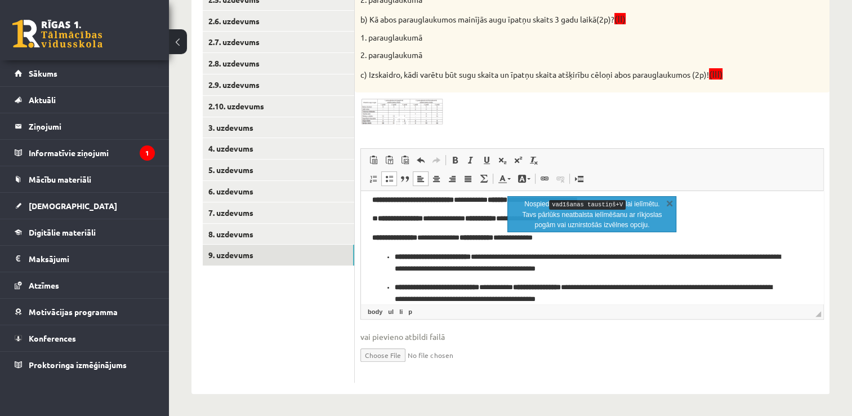
click at [391, 255] on ul "**********" at bounding box center [592, 278] width 440 height 54
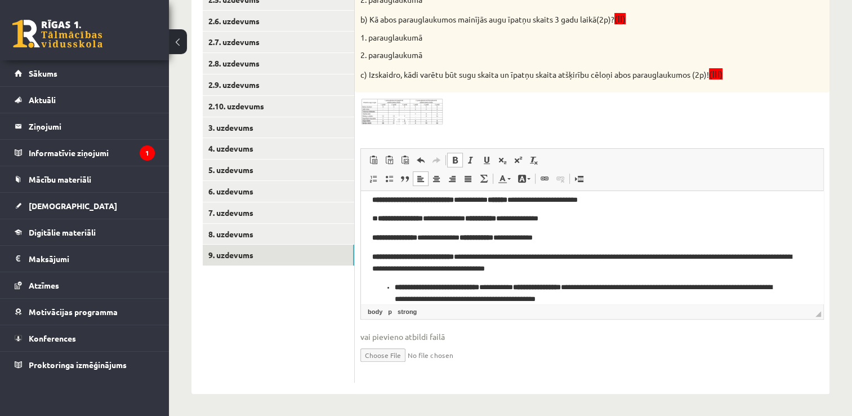
click at [395, 276] on strong "**********" at bounding box center [437, 286] width 84 height 7
click at [480, 256] on p "**********" at bounding box center [587, 263] width 431 height 24
click strong "**********"
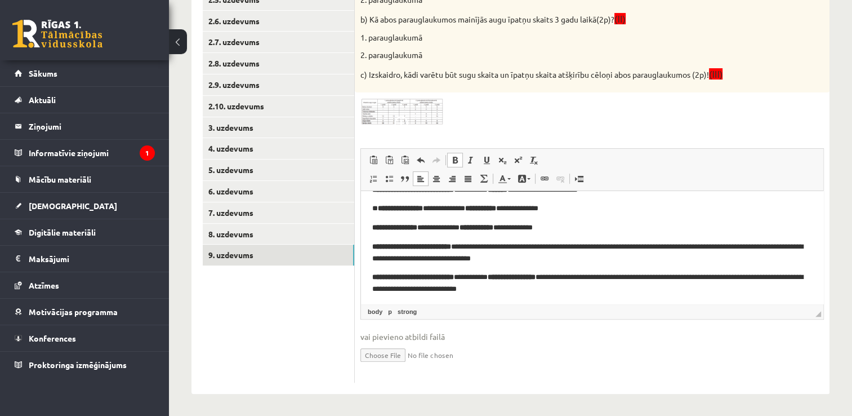
scroll to position [40, 0]
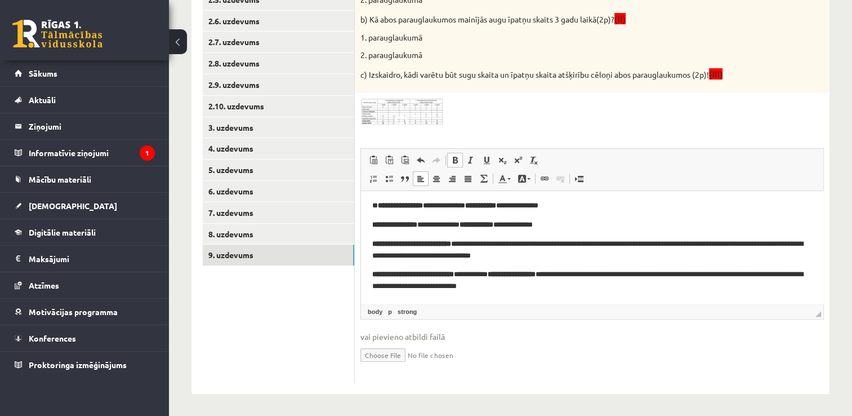
click p "**********"
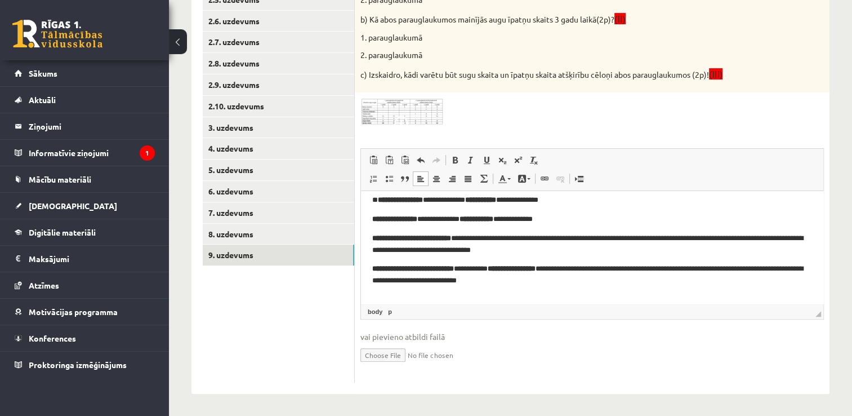
click img
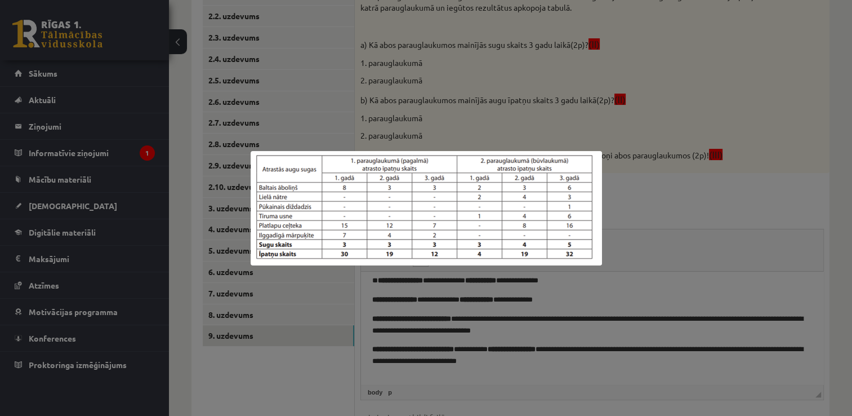
scroll to position [169, 0]
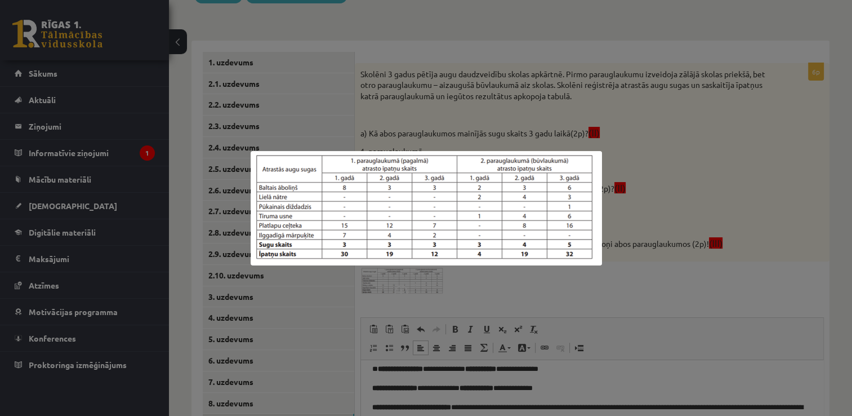
click div
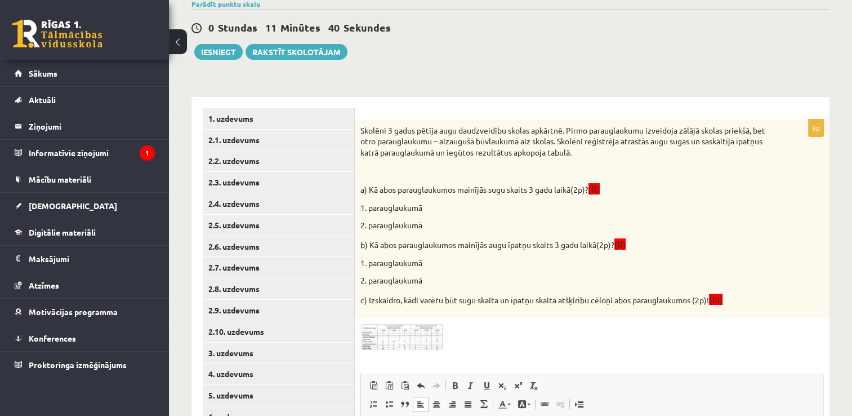
scroll to position [0, 0]
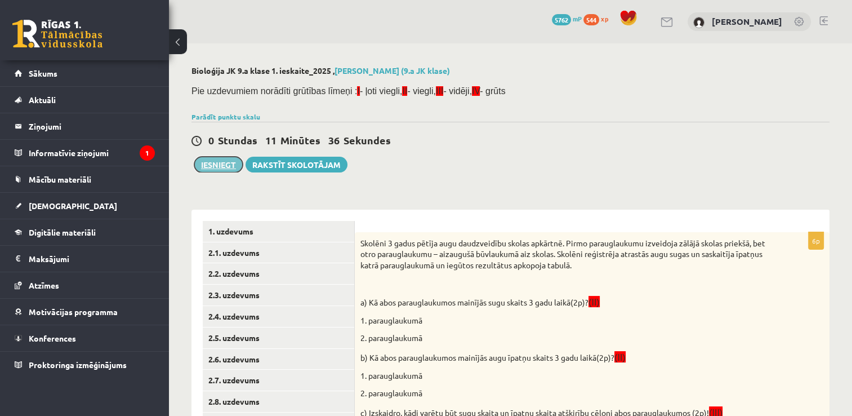
click button "Iesniegt"
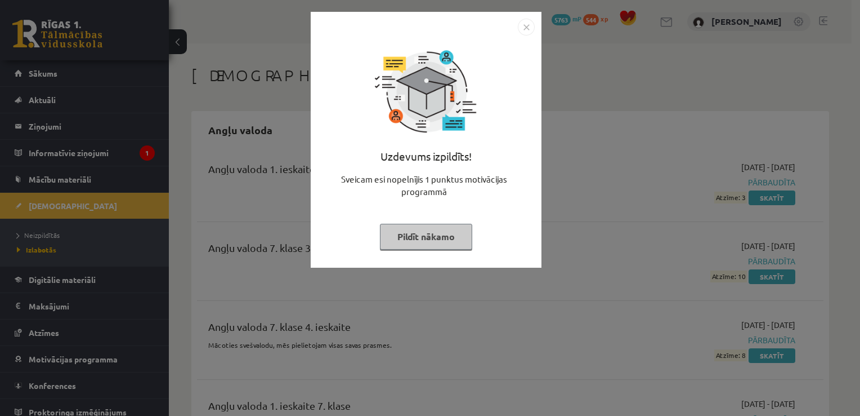
click at [444, 238] on button "Pildīt nākamo" at bounding box center [426, 237] width 92 height 26
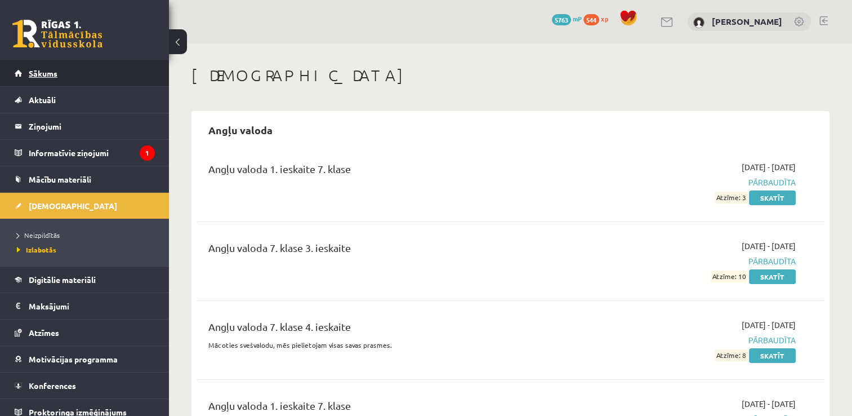
click at [38, 74] on span "Sākums" at bounding box center [43, 73] width 29 height 10
